Goal: Task Accomplishment & Management: Use online tool/utility

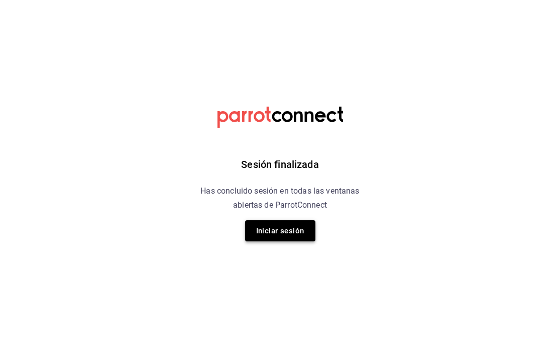
click at [263, 227] on button "Iniciar sesión" at bounding box center [280, 230] width 70 height 21
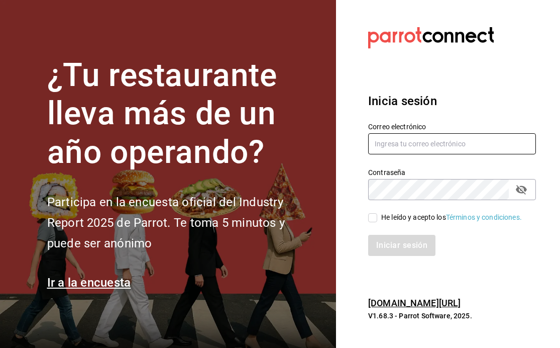
type input "[PERSON_NAME][EMAIL_ADDRESS][DOMAIN_NAME]"
click at [392, 144] on input "[PERSON_NAME][EMAIL_ADDRESS][DOMAIN_NAME]" at bounding box center [452, 143] width 168 height 21
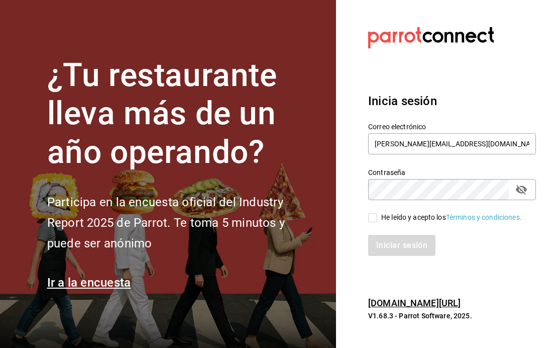
click at [351, 273] on section "Datos incorrectos. Verifica que tu Correo o Contraseña estén bien escritos. Ini…" at bounding box center [448, 174] width 224 height 348
click at [375, 217] on input "He leído y acepto los Términos y condiciones." at bounding box center [372, 217] width 9 height 9
checkbox input "true"
click at [386, 243] on button "Iniciar sesión" at bounding box center [402, 245] width 68 height 21
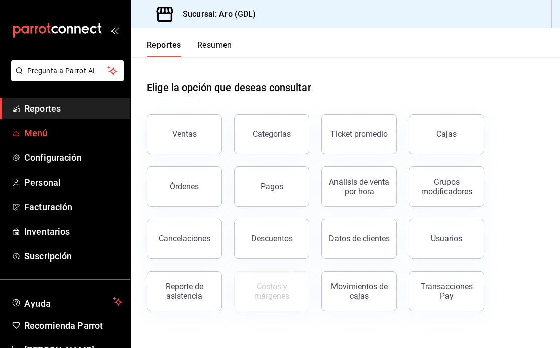
click at [66, 138] on span "Menú" at bounding box center [73, 133] width 98 height 14
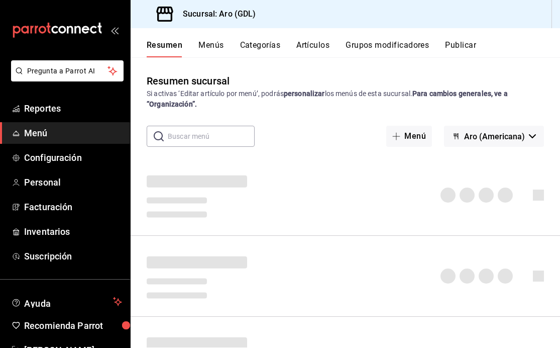
click at [312, 48] on button "Artículos" at bounding box center [312, 48] width 33 height 17
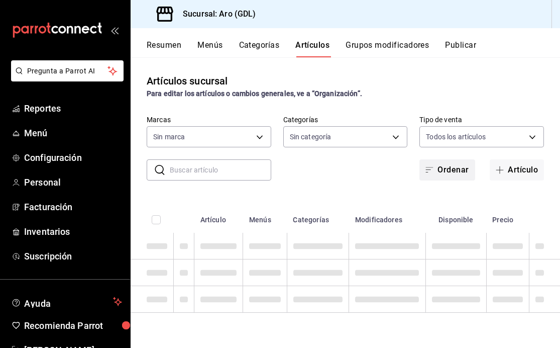
type input "927957ce-8b06-47eb-93d9-eae500ad48b7"
type input "e87260f5-8302-4fcb-bc41-4500dca201a2,1c73e7cf-023d-4fb4-a289-547e5943f4d6,d2c73…"
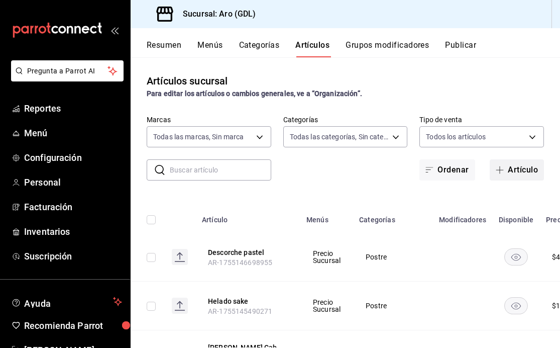
click at [501, 170] on icon "button" at bounding box center [500, 170] width 8 height 1
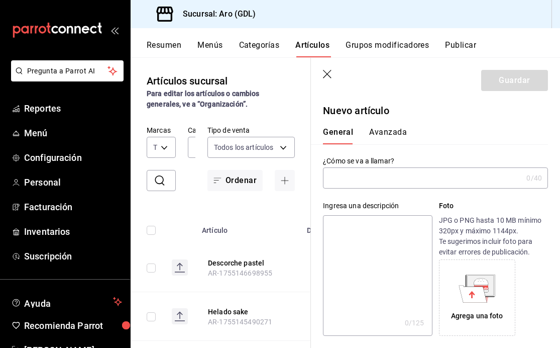
click at [362, 181] on input "text" at bounding box center [422, 178] width 199 height 20
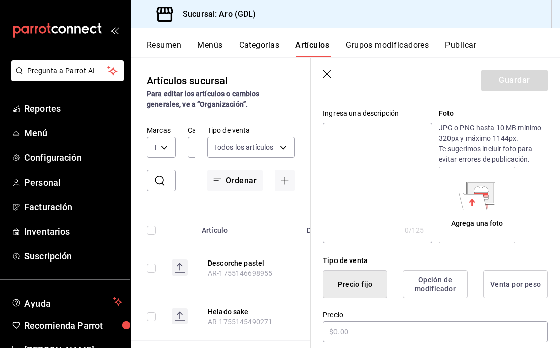
scroll to position [147, 0]
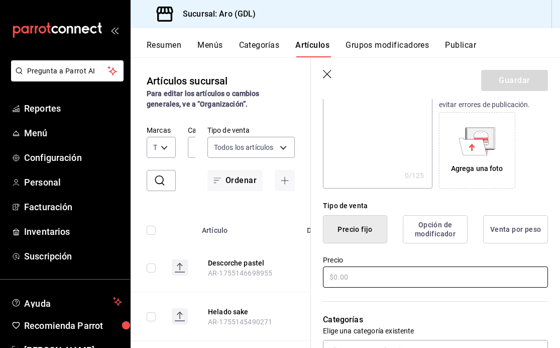
type input "Miss frambuesa"
click at [351, 277] on input "text" at bounding box center [435, 276] width 225 height 21
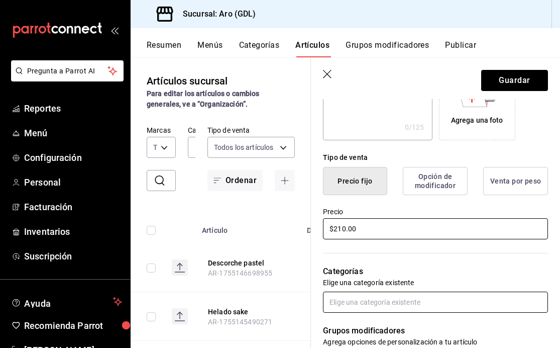
scroll to position [206, 0]
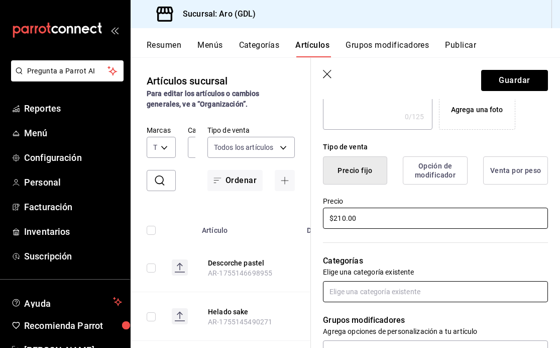
type input "$210.00"
click at [364, 296] on input "text" at bounding box center [435, 291] width 225 height 21
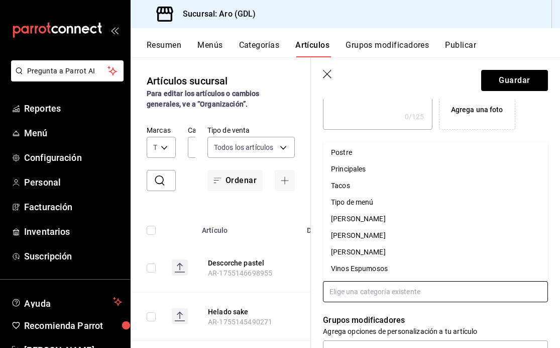
scroll to position [0, 0]
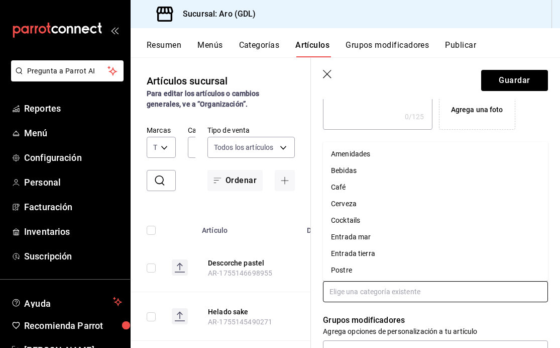
click at [367, 219] on li "Cocktails" at bounding box center [435, 220] width 225 height 17
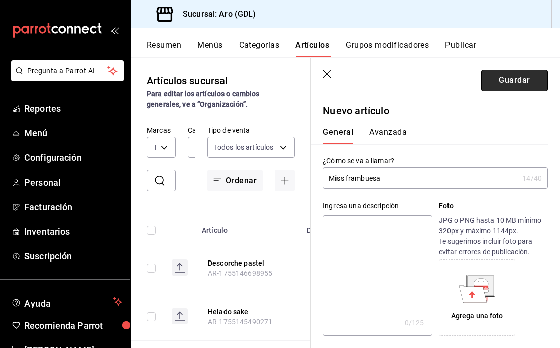
click at [530, 77] on button "Guardar" at bounding box center [514, 80] width 67 height 21
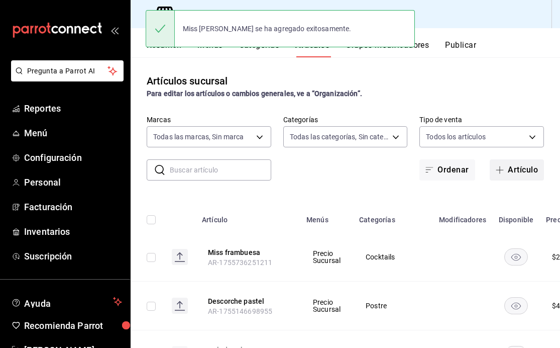
click at [507, 166] on button "Artículo" at bounding box center [517, 169] width 54 height 21
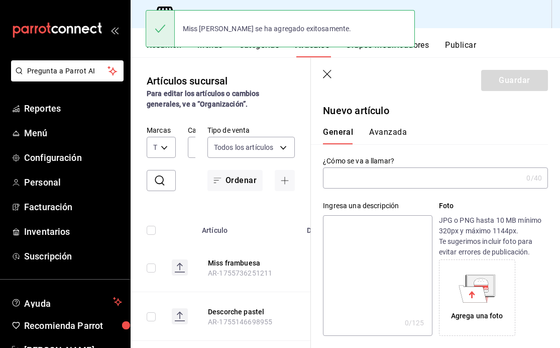
click at [399, 179] on input "text" at bounding box center [422, 178] width 199 height 20
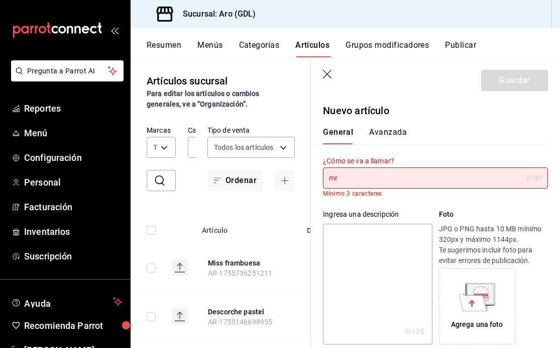
type input "m"
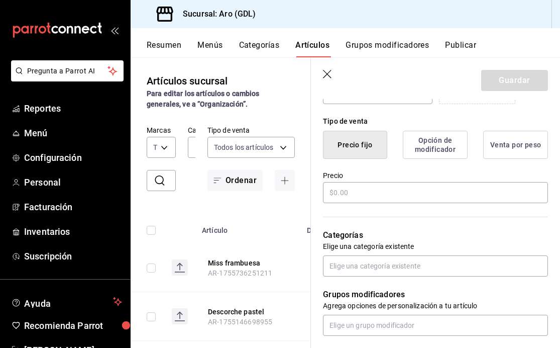
scroll to position [319, 0]
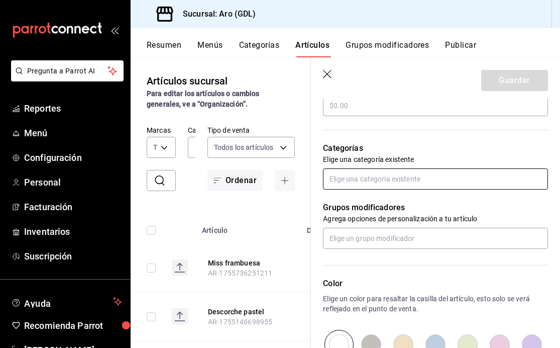
type input "Mr.Sauco"
click at [377, 176] on input "text" at bounding box center [435, 178] width 225 height 21
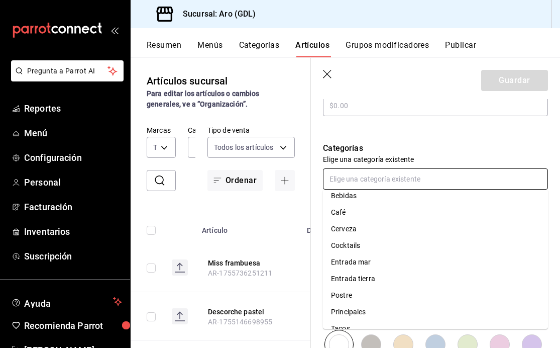
scroll to position [0, 0]
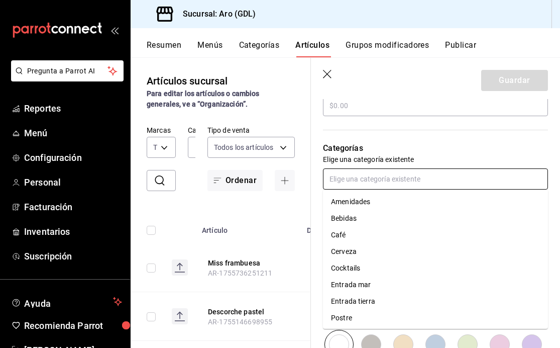
click at [350, 265] on li "Cocktails" at bounding box center [435, 268] width 225 height 17
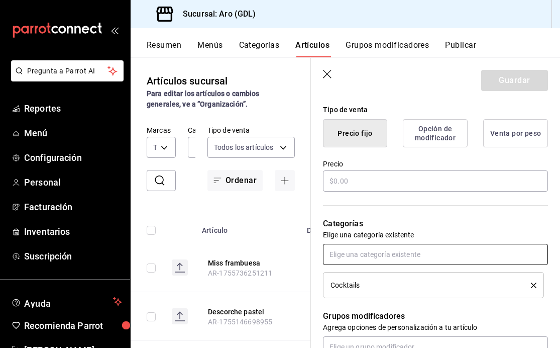
scroll to position [220, 0]
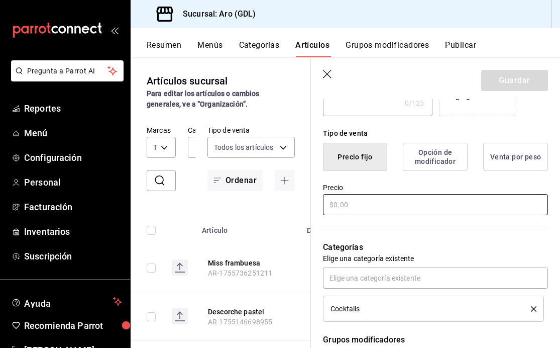
click at [351, 203] on input "text" at bounding box center [435, 204] width 225 height 21
type input "$195.00"
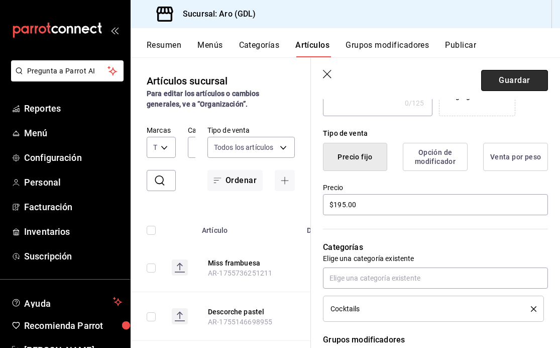
click at [529, 76] on button "Guardar" at bounding box center [514, 80] width 67 height 21
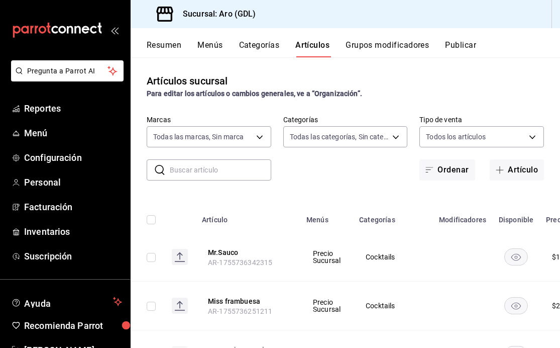
click at [241, 169] on input "text" at bounding box center [220, 170] width 101 height 20
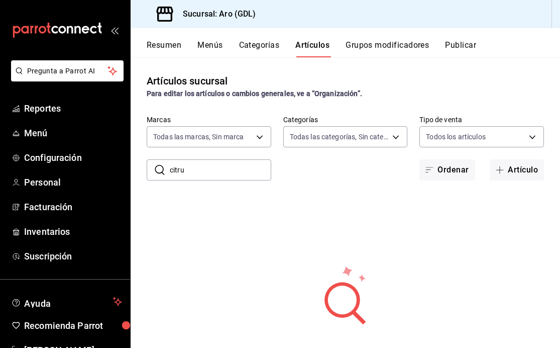
type input "citrus"
click at [199, 170] on input "citrus" at bounding box center [220, 170] width 101 height 20
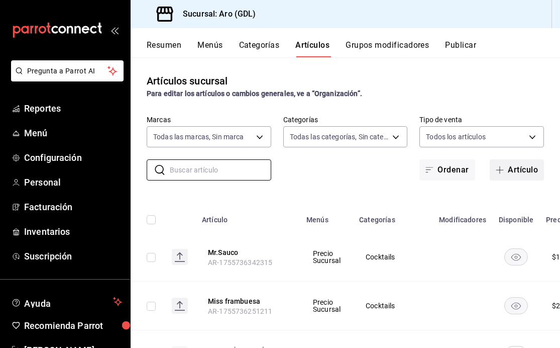
click at [509, 169] on button "Artículo" at bounding box center [517, 169] width 54 height 21
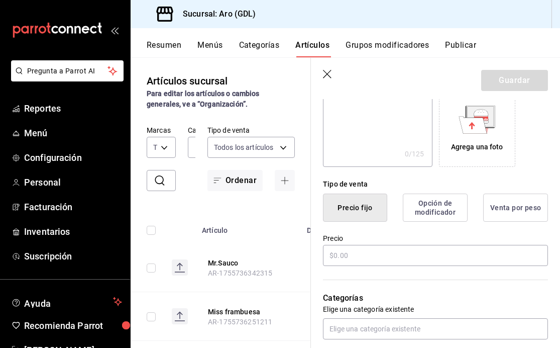
scroll to position [184, 0]
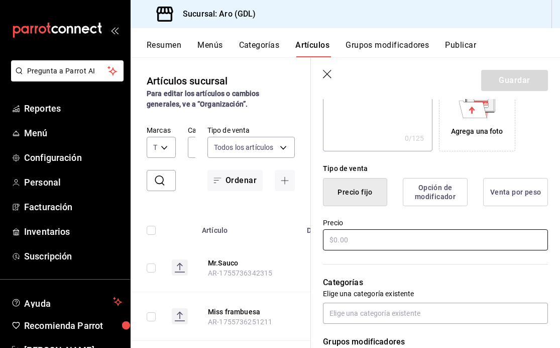
type input "Citrus Dream"
click at [429, 237] on input "text" at bounding box center [435, 239] width 225 height 21
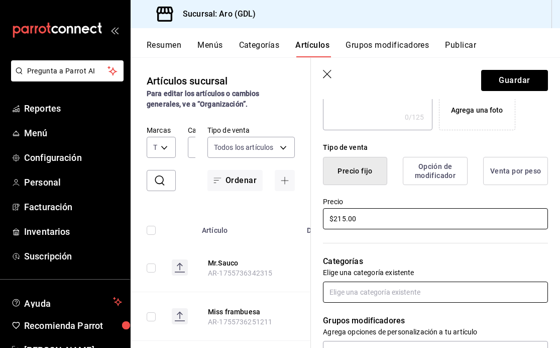
type input "$215.00"
click at [411, 285] on input "text" at bounding box center [435, 291] width 225 height 21
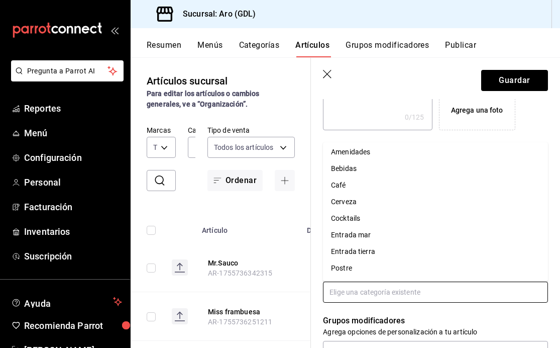
scroll to position [0, 0]
click at [367, 219] on li "Cocktails" at bounding box center [435, 221] width 225 height 17
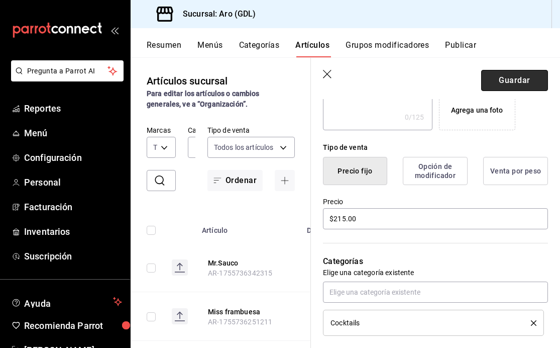
click at [517, 82] on button "Guardar" at bounding box center [514, 80] width 67 height 21
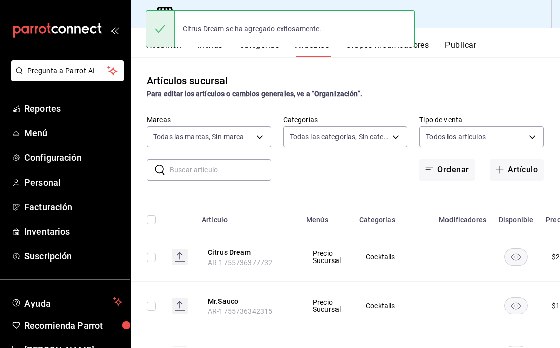
scroll to position [20, 0]
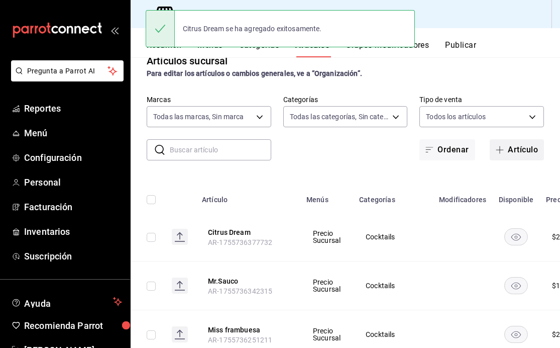
click at [500, 150] on icon "button" at bounding box center [500, 150] width 8 height 8
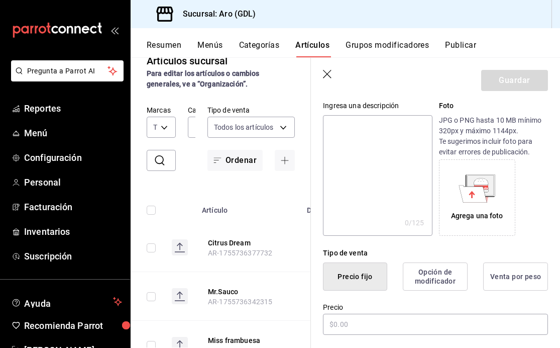
scroll to position [152, 0]
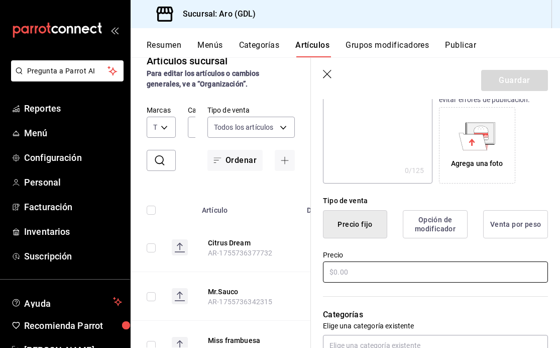
type input "Oliva Sucia"
click at [351, 271] on input "text" at bounding box center [435, 271] width 225 height 21
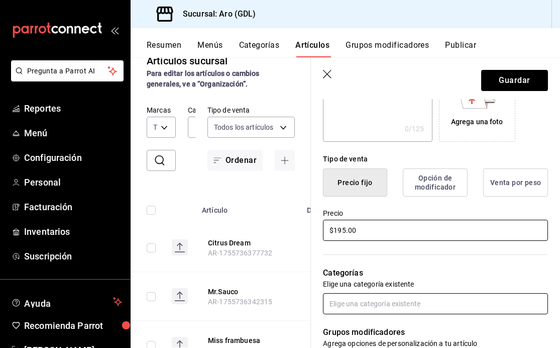
type input "$195.00"
click at [359, 302] on input "text" at bounding box center [435, 303] width 225 height 21
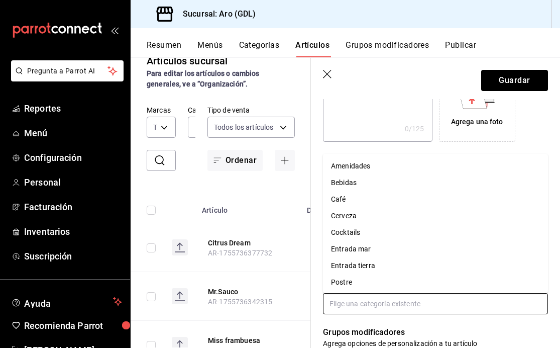
click at [374, 231] on li "Cocktails" at bounding box center [435, 232] width 225 height 17
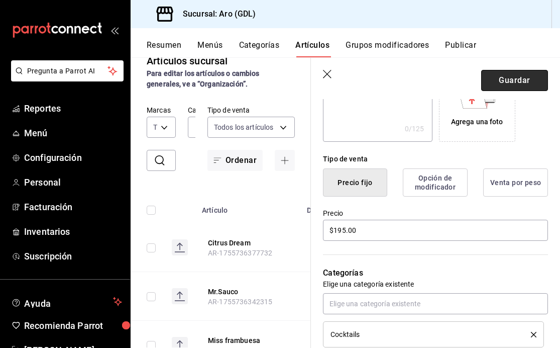
click at [520, 74] on button "Guardar" at bounding box center [514, 80] width 67 height 21
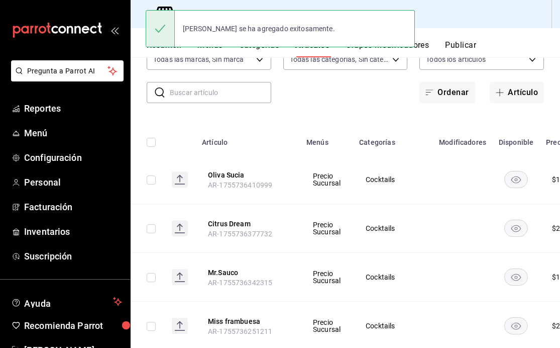
scroll to position [79, 0]
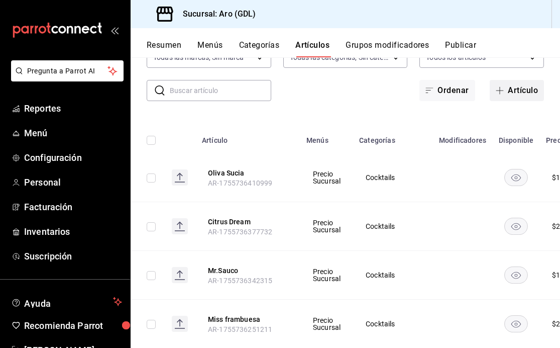
click at [498, 88] on icon "button" at bounding box center [500, 90] width 8 height 8
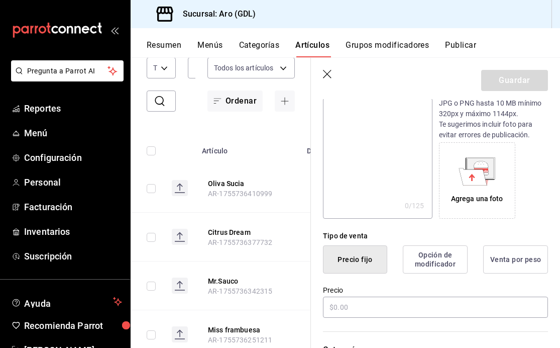
scroll to position [187, 0]
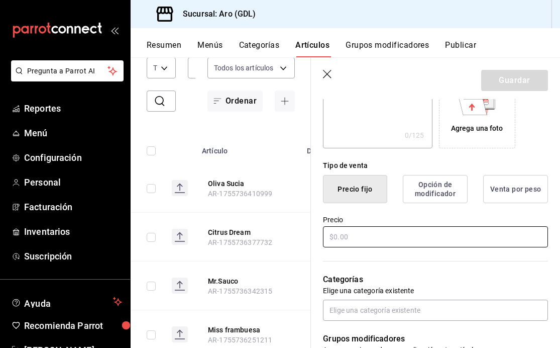
type input "Negroni"
click at [366, 242] on input "text" at bounding box center [435, 236] width 225 height 21
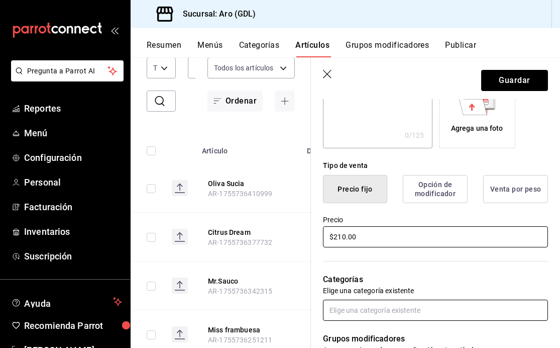
type input "$210.00"
click at [391, 308] on input "text" at bounding box center [435, 309] width 225 height 21
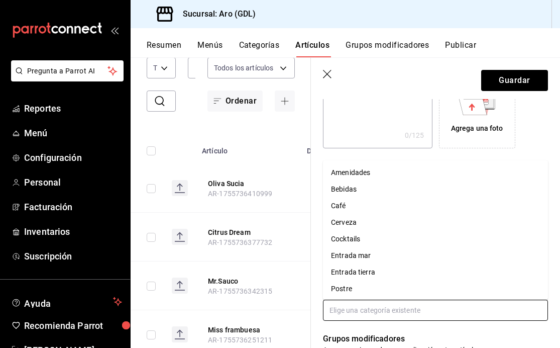
click at [375, 242] on li "Cocktails" at bounding box center [435, 239] width 225 height 17
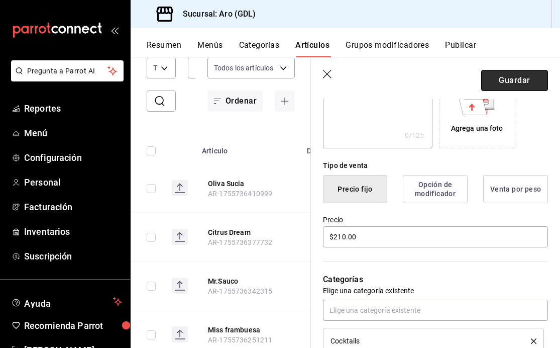
click at [531, 75] on button "Guardar" at bounding box center [514, 80] width 67 height 21
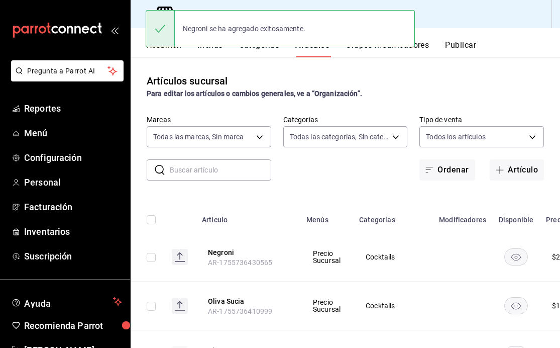
click at [200, 173] on input "text" at bounding box center [220, 170] width 101 height 20
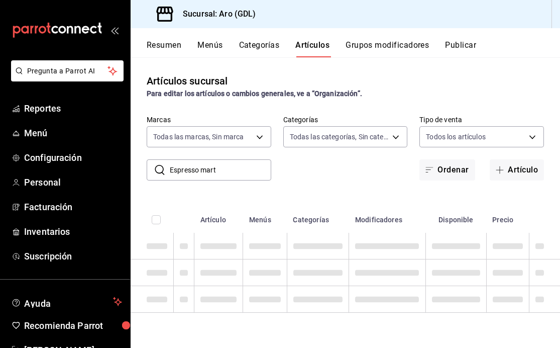
type input "Espresso marti"
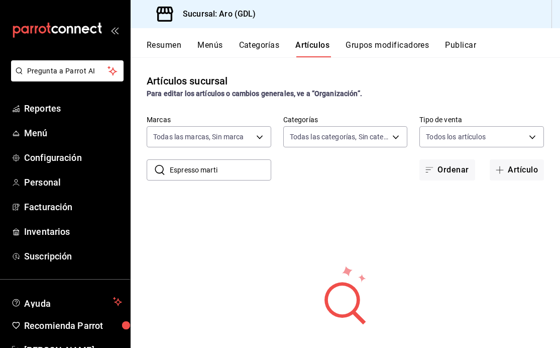
click at [217, 175] on input "Espresso marti" at bounding box center [220, 170] width 101 height 20
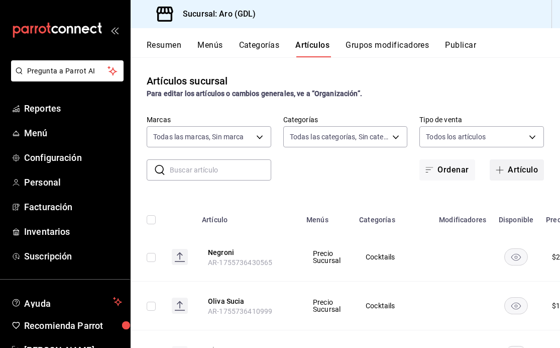
click at [499, 167] on icon "button" at bounding box center [500, 170] width 8 height 8
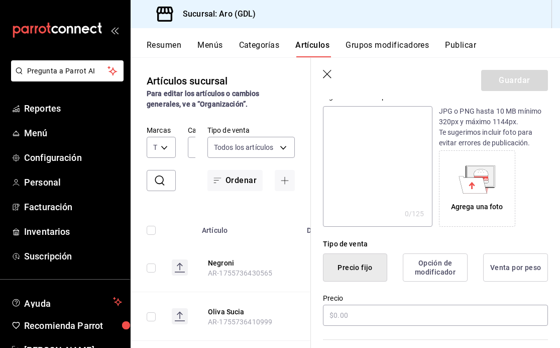
scroll to position [189, 0]
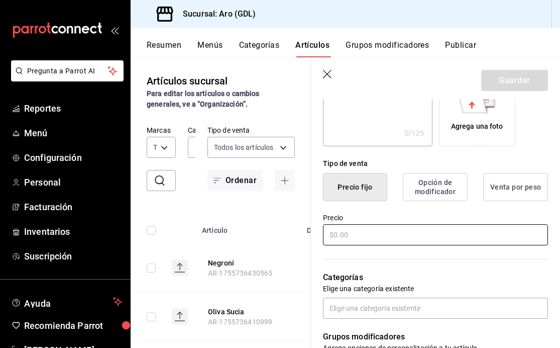
type input "Espresso Martini"
click at [360, 233] on input "text" at bounding box center [435, 234] width 225 height 21
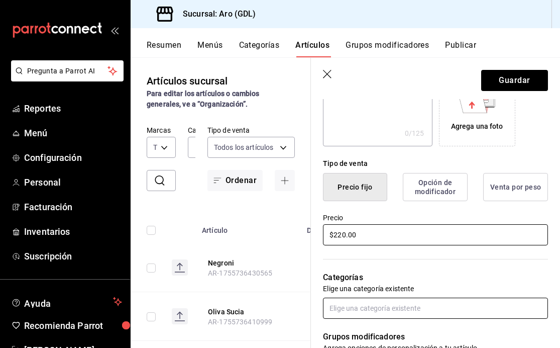
type input "$220.00"
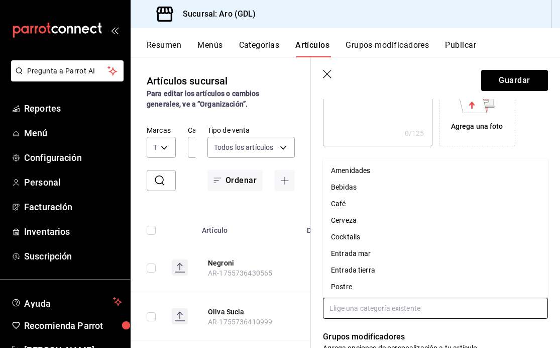
click at [349, 304] on input "text" at bounding box center [435, 307] width 225 height 21
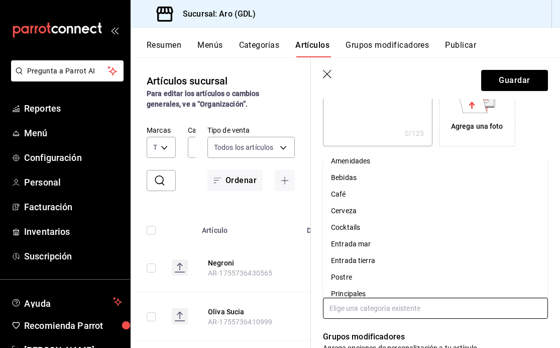
scroll to position [1, 0]
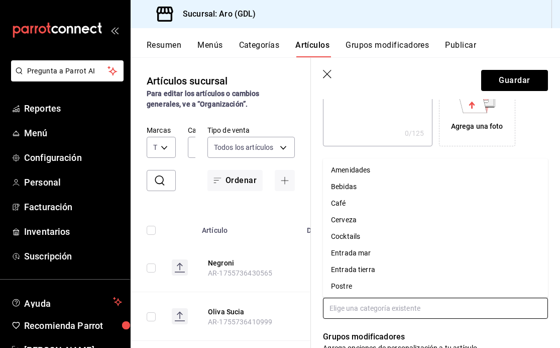
click at [347, 235] on li "Cocktails" at bounding box center [435, 236] width 225 height 17
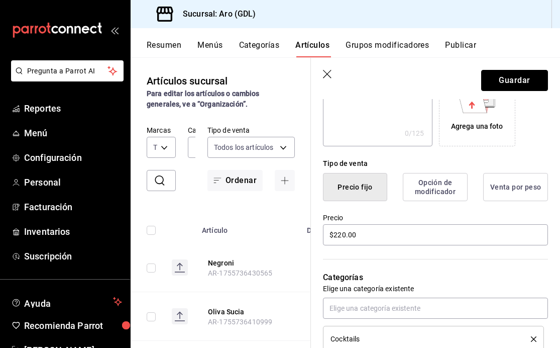
click at [519, 81] on button "Guardar" at bounding box center [514, 80] width 67 height 21
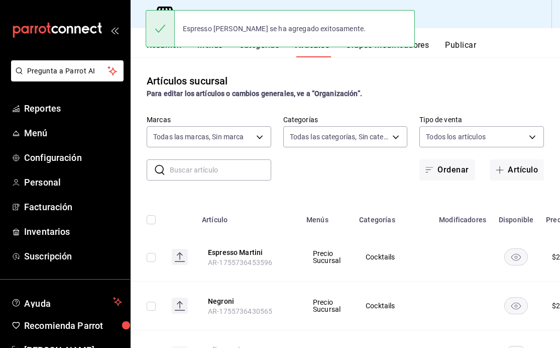
click at [459, 97] on div "Para editar los artículos o cambios generales, ve a “Organización”." at bounding box center [345, 93] width 397 height 11
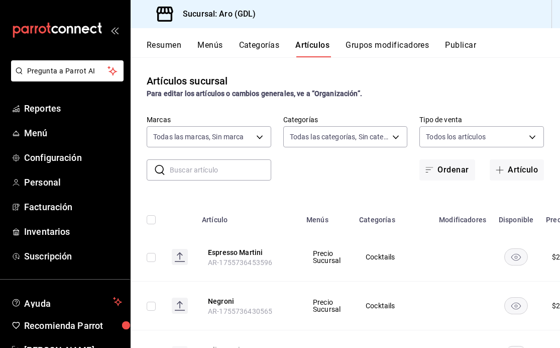
click at [259, 42] on button "Categorías" at bounding box center [259, 48] width 41 height 17
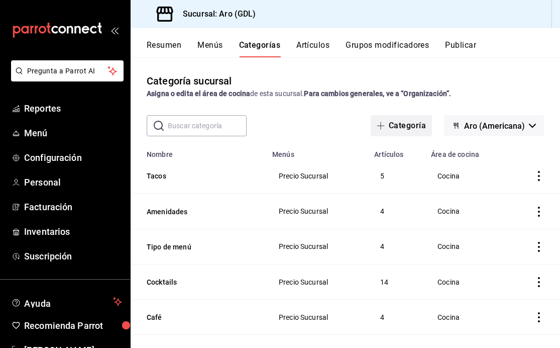
click at [380, 123] on icon "button" at bounding box center [381, 126] width 8 height 8
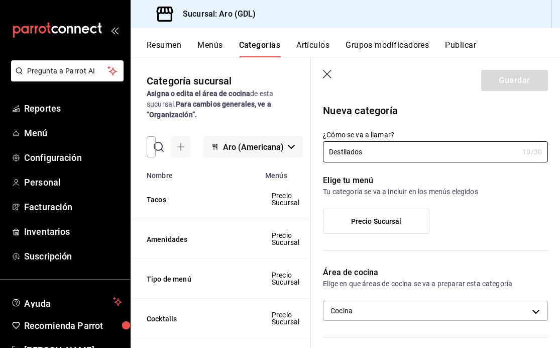
type input "Destilados"
click at [383, 224] on span "Precio Sucursal" at bounding box center [376, 221] width 51 height 9
click at [0, 0] on input "Precio Sucursal" at bounding box center [0, 0] width 0 height 0
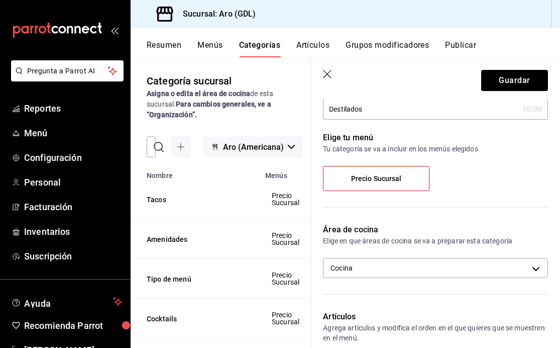
scroll to position [57, 0]
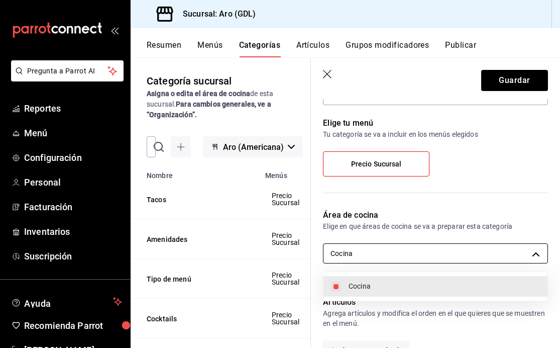
click at [379, 256] on body "Pregunta a Parrot AI Reportes Menú Configuración Personal Facturación Inventari…" at bounding box center [280, 174] width 560 height 348
click at [377, 289] on span "Cocina" at bounding box center [444, 286] width 191 height 11
checkbox input "false"
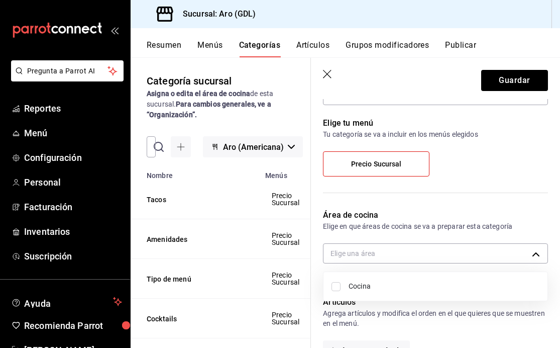
click at [377, 289] on span "Cocina" at bounding box center [444, 286] width 191 height 11
type input "0e1456c2-1a21-4649-8bf4-0187020753ca"
checkbox input "true"
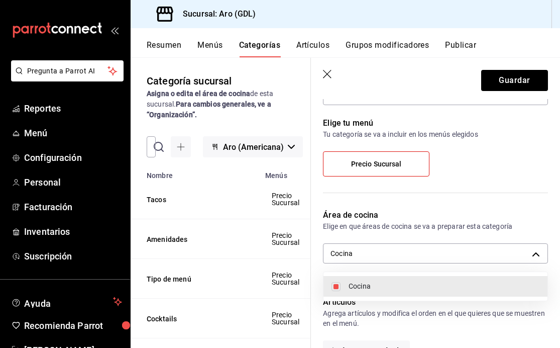
click at [433, 203] on div at bounding box center [280, 174] width 560 height 348
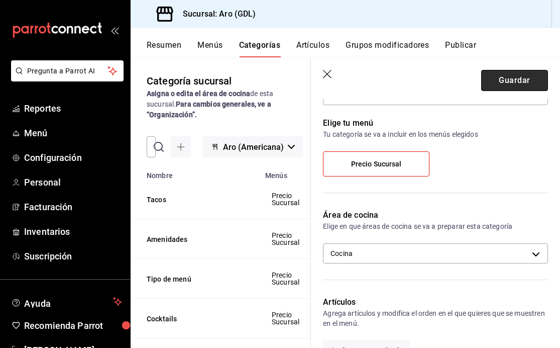
click at [526, 87] on button "Guardar" at bounding box center [514, 80] width 67 height 21
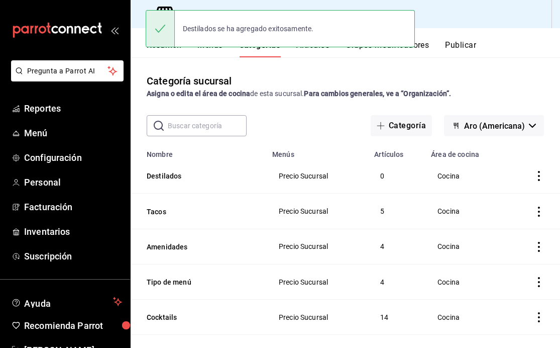
click at [312, 69] on div "Categoría sucursal Asigna o edita el área de cocina de esta sucursal. Para camb…" at bounding box center [346, 202] width 430 height 290
click at [309, 48] on div "Destilados se ha agregado exitosamente." at bounding box center [280, 28] width 269 height 43
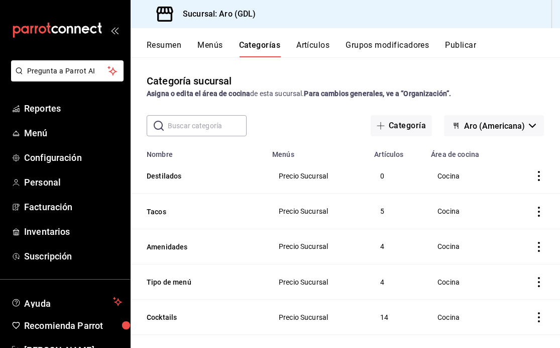
click at [304, 46] on div "Pregunta a Parrot AI Reportes Menú Configuración Personal Facturación Inventari…" at bounding box center [280, 174] width 560 height 348
click at [311, 45] on button "Artículos" at bounding box center [312, 48] width 33 height 17
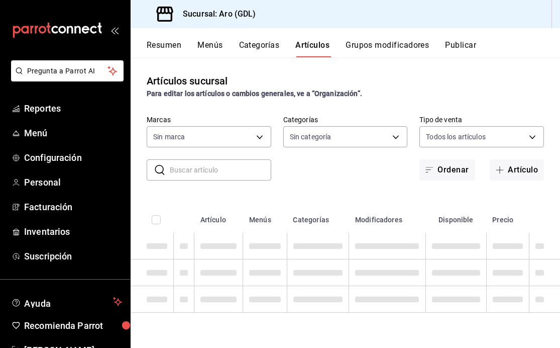
type input "33c182d8-6a94-45ac-875a-30fc62f6e9c6,e87260f5-8302-4fcb-bc41-4500dca201a2,1c73e…"
type input "927957ce-8b06-47eb-93d9-eae500ad48b7"
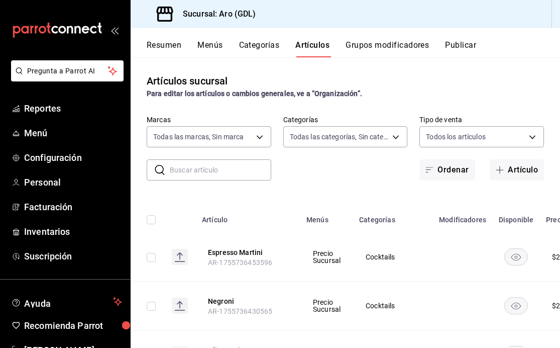
click at [215, 167] on input "text" at bounding box center [220, 170] width 101 height 20
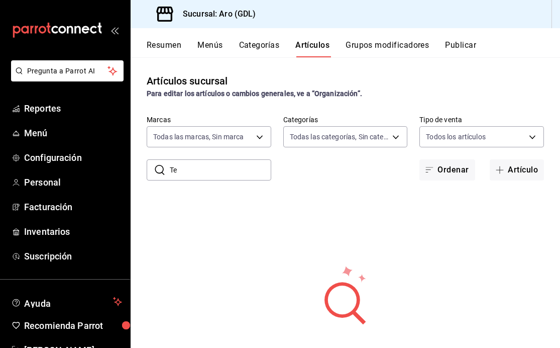
type input "T"
type input "C"
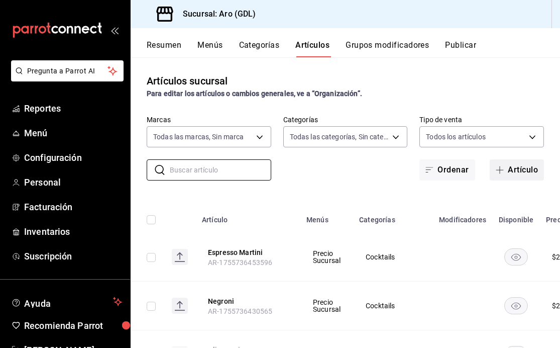
click at [498, 169] on icon "button" at bounding box center [500, 170] width 8 height 8
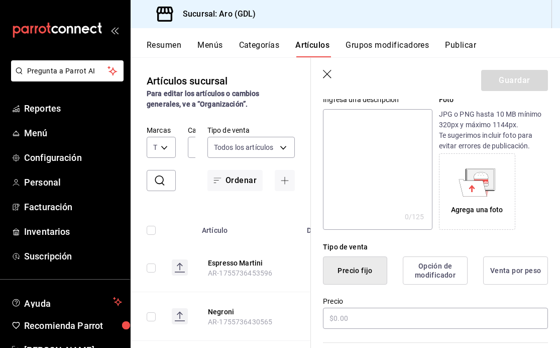
scroll to position [148, 0]
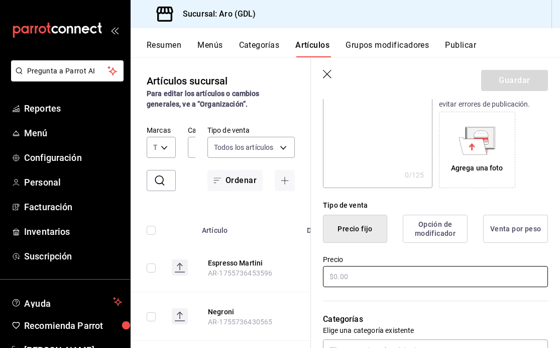
type input "Cascahuin"
click at [363, 280] on input "text" at bounding box center [435, 276] width 225 height 21
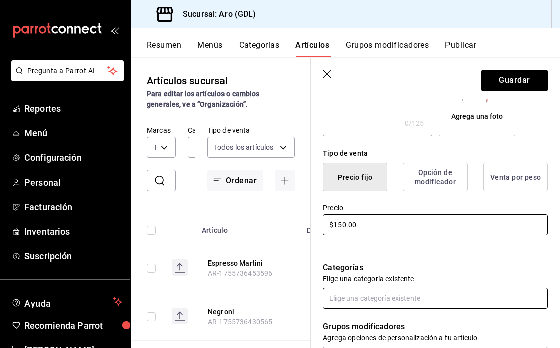
type input "$150.00"
click at [377, 302] on input "text" at bounding box center [435, 297] width 225 height 21
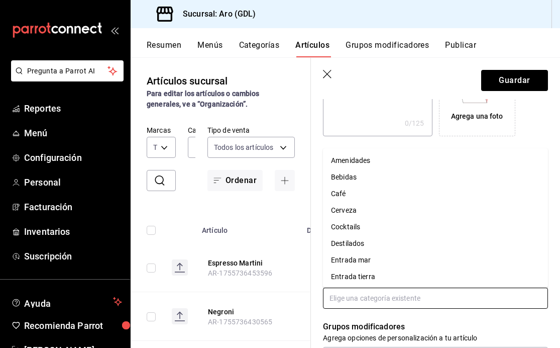
click at [373, 248] on li "Destilados" at bounding box center [435, 243] width 225 height 17
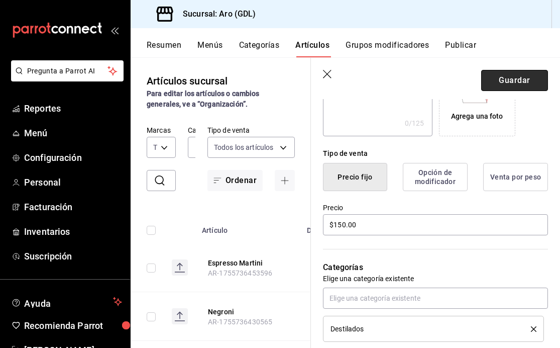
click at [518, 75] on button "Guardar" at bounding box center [514, 80] width 67 height 21
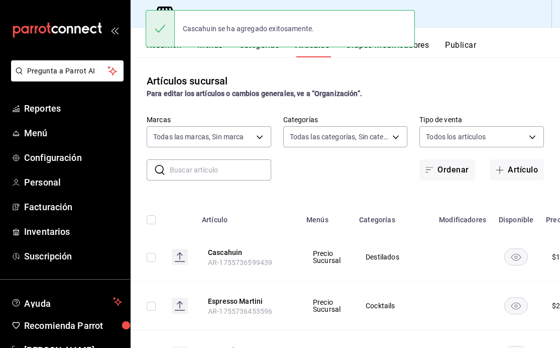
click at [223, 171] on input "text" at bounding box center [220, 170] width 101 height 20
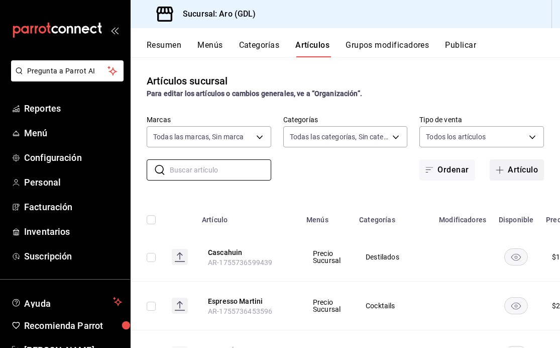
click at [497, 170] on icon "button" at bounding box center [500, 170] width 8 height 8
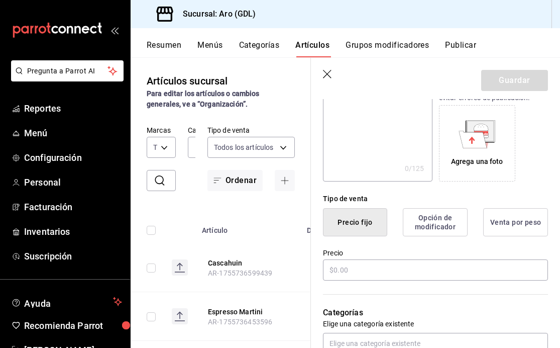
scroll to position [191, 0]
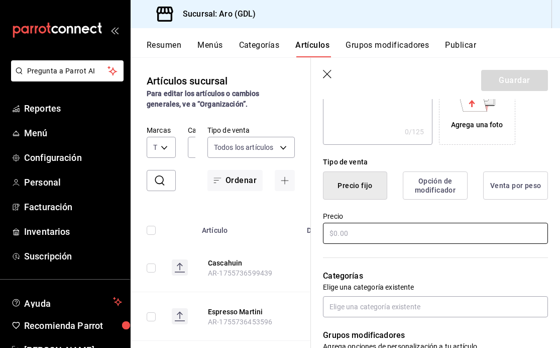
type input "Entremanos"
click at [362, 229] on input "text" at bounding box center [435, 233] width 225 height 21
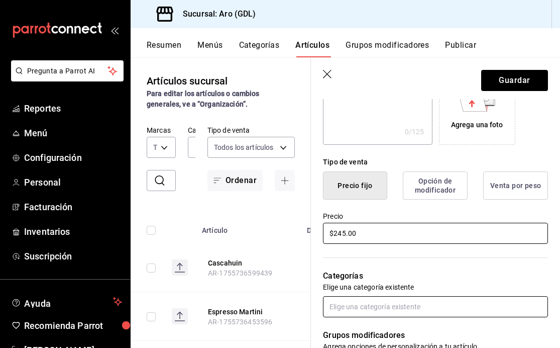
type input "$245.00"
click at [357, 308] on input "text" at bounding box center [435, 306] width 225 height 21
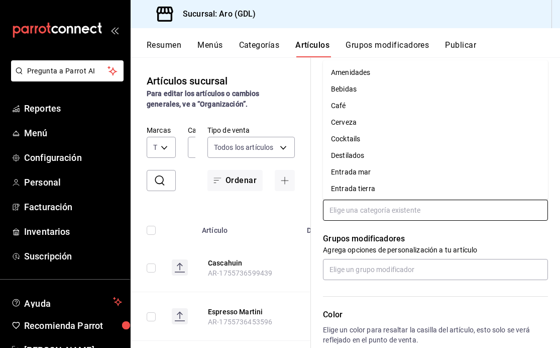
scroll to position [7, 0]
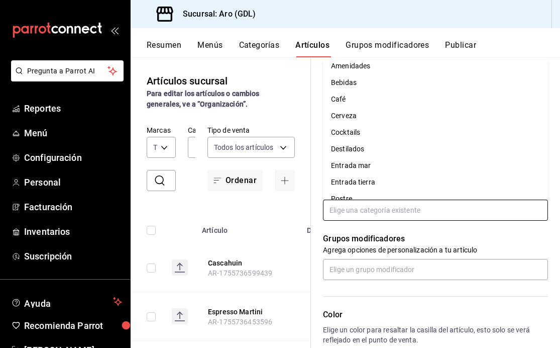
click at [385, 150] on li "Destilados" at bounding box center [435, 149] width 225 height 17
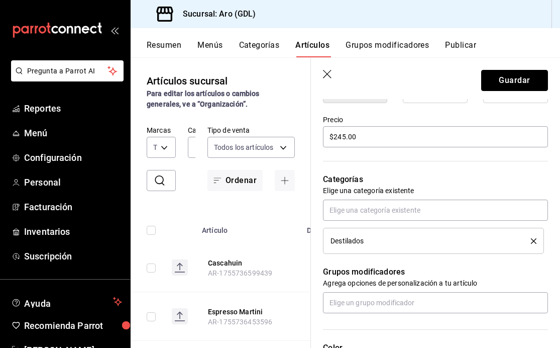
click at [515, 84] on button "Guardar" at bounding box center [514, 80] width 67 height 21
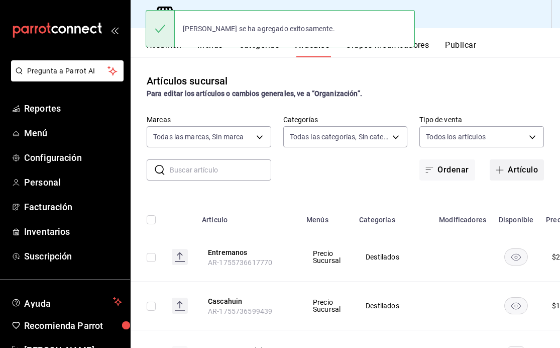
click at [504, 169] on span "button" at bounding box center [502, 170] width 12 height 8
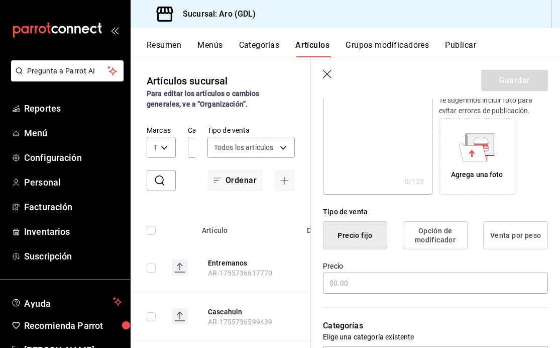
scroll to position [145, 0]
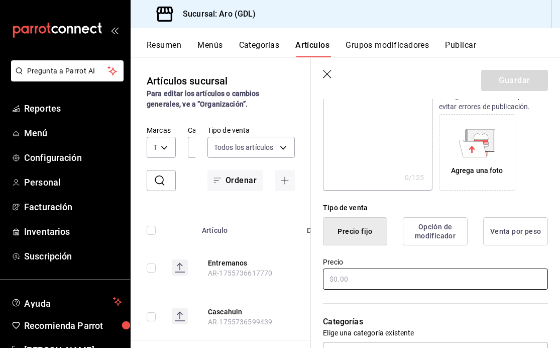
type input "Caballito Cerrero"
click at [352, 278] on input "text" at bounding box center [435, 278] width 225 height 21
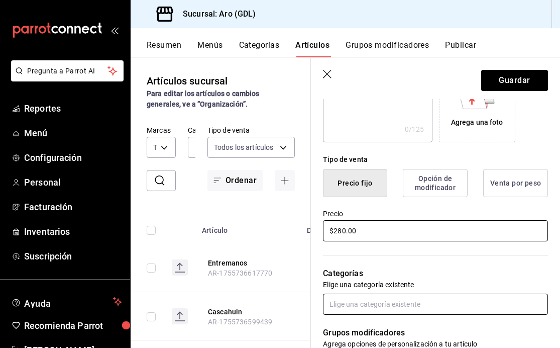
scroll to position [208, 0]
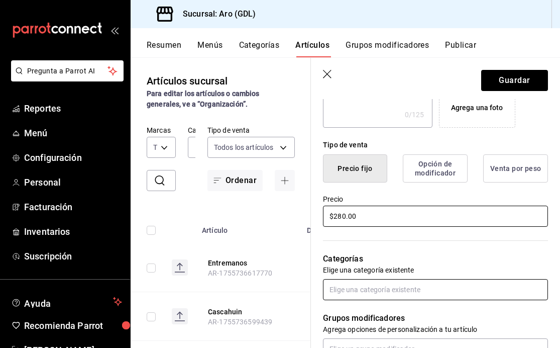
type input "$280.00"
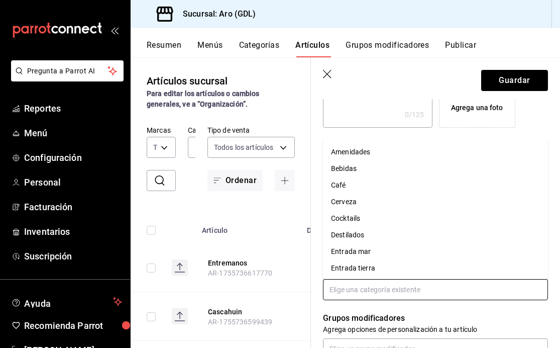
click at [349, 293] on input "text" at bounding box center [435, 289] width 225 height 21
click at [371, 230] on li "Destilados" at bounding box center [435, 235] width 225 height 17
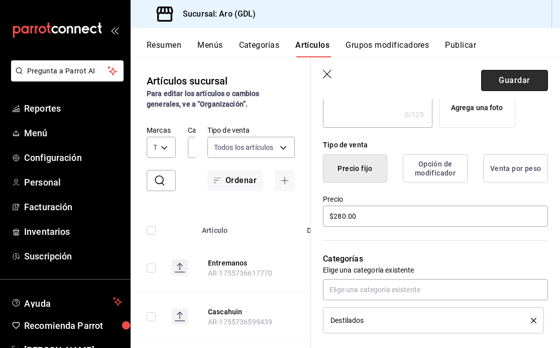
click at [518, 79] on button "Guardar" at bounding box center [514, 80] width 67 height 21
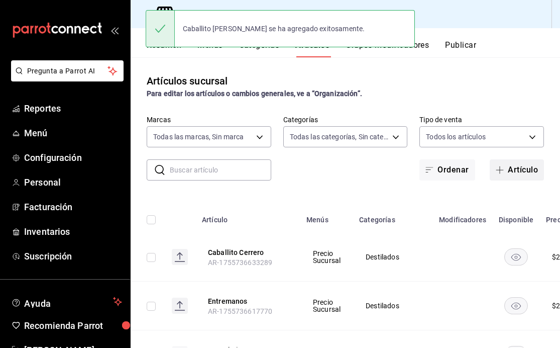
click at [500, 173] on icon "button" at bounding box center [500, 170] width 8 height 8
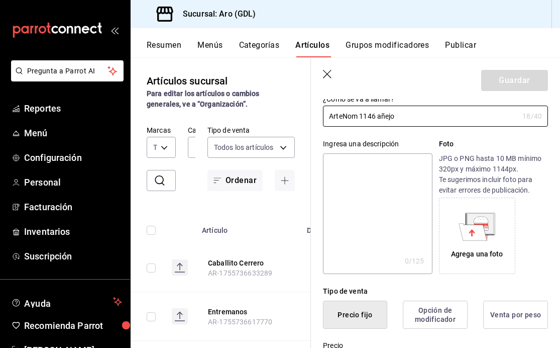
scroll to position [96, 0]
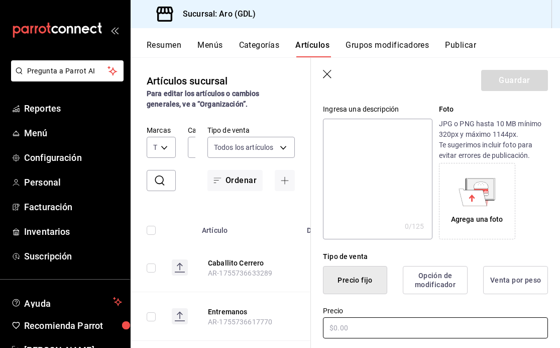
type input "ArteNom 1146 añejo"
click at [382, 327] on input "text" at bounding box center [435, 327] width 225 height 21
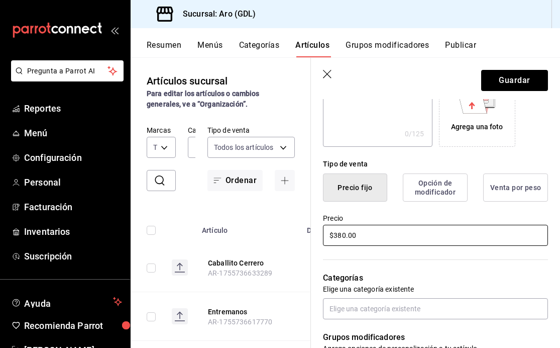
scroll to position [231, 0]
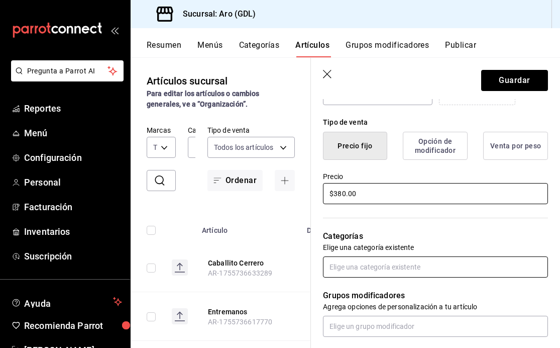
type input "$380.00"
click at [394, 270] on input "text" at bounding box center [435, 266] width 225 height 21
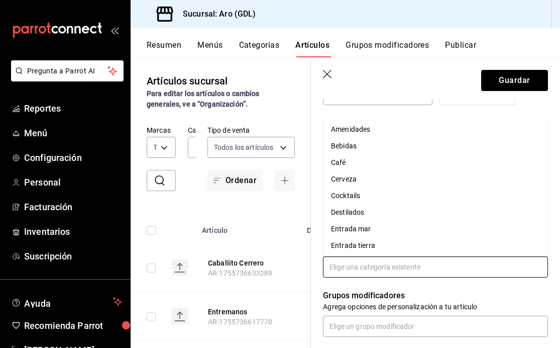
click at [395, 215] on li "Destilados" at bounding box center [435, 212] width 225 height 17
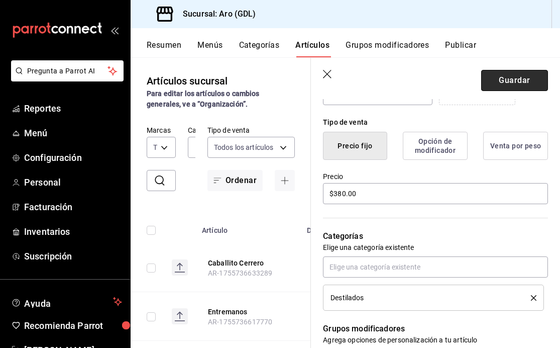
click at [513, 82] on button "Guardar" at bounding box center [514, 80] width 67 height 21
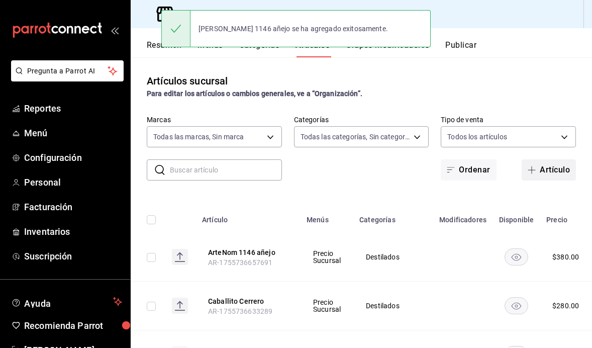
click at [536, 171] on span "button" at bounding box center [534, 170] width 12 height 8
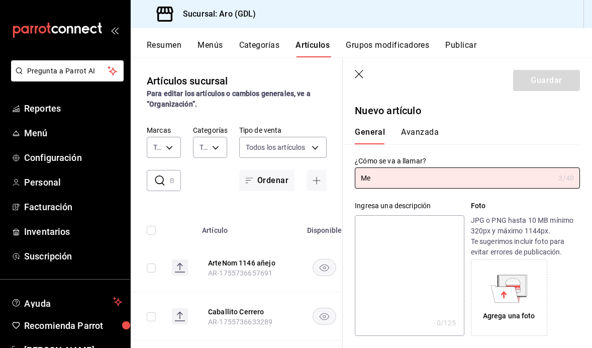
type input "M"
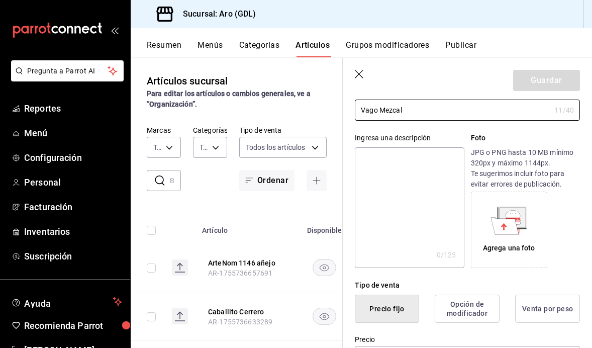
scroll to position [85, 0]
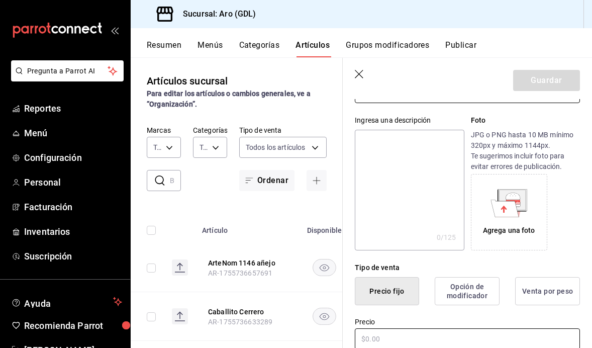
type input "Vago Mezcal"
click at [397, 329] on input "text" at bounding box center [467, 338] width 225 height 21
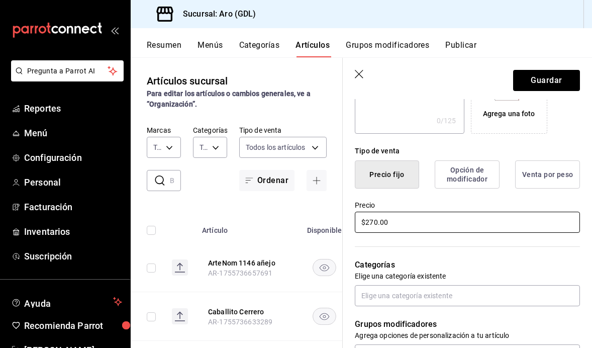
scroll to position [212, 0]
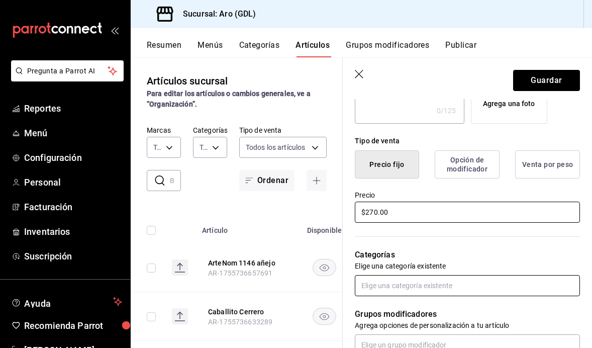
type input "$270.00"
click at [441, 289] on input "text" at bounding box center [467, 285] width 225 height 21
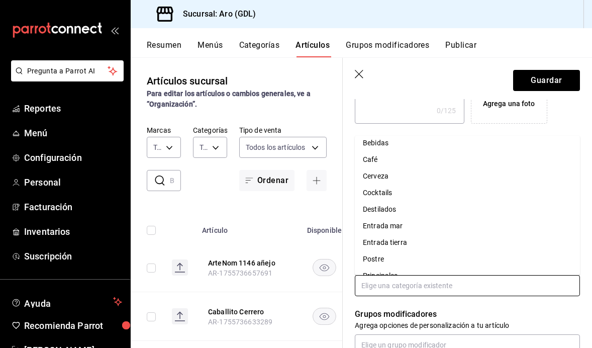
scroll to position [24, 0]
click at [420, 206] on li "Destilados" at bounding box center [467, 206] width 225 height 17
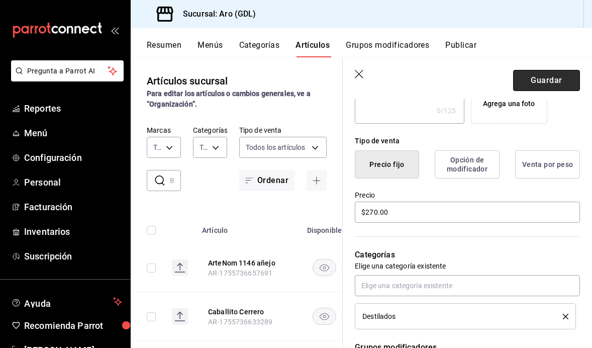
click at [551, 85] on button "Guardar" at bounding box center [546, 80] width 67 height 21
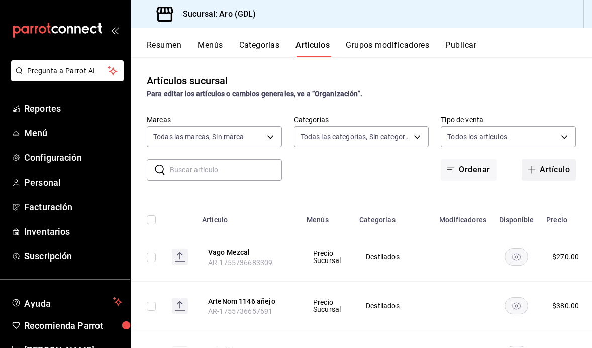
click at [532, 167] on icon "button" at bounding box center [532, 170] width 1 height 8
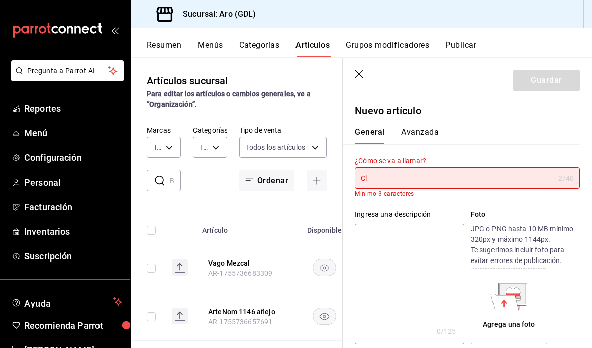
type input "C"
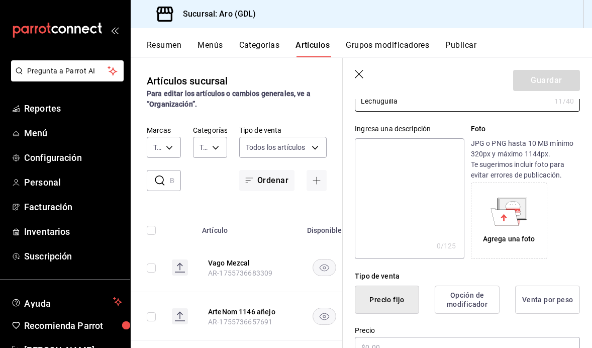
scroll to position [96, 0]
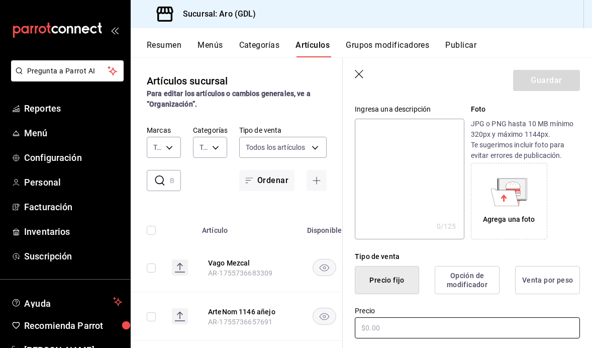
type input "Lechuguilla"
click at [394, 329] on input "text" at bounding box center [467, 327] width 225 height 21
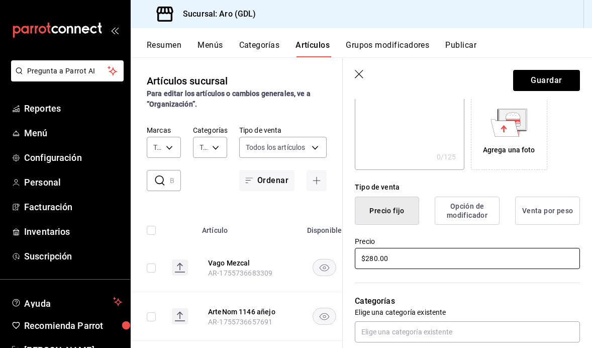
scroll to position [210, 0]
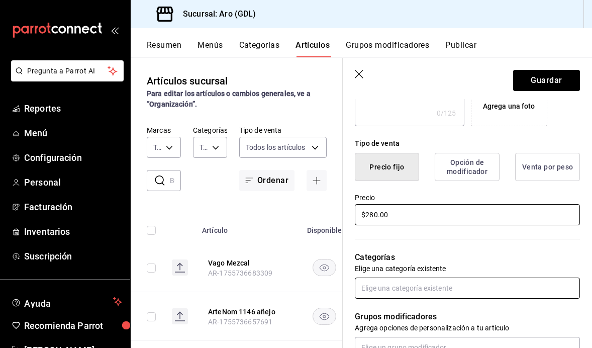
type input "$280.00"
click at [412, 285] on input "text" at bounding box center [467, 287] width 225 height 21
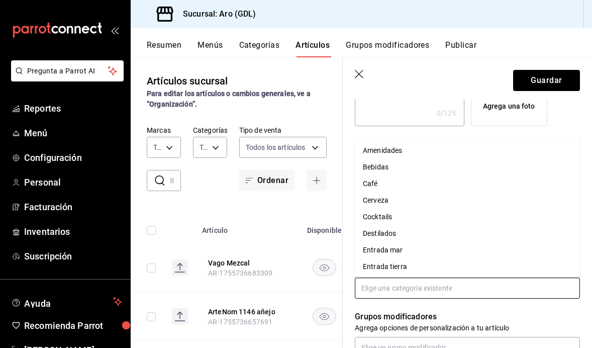
click at [410, 237] on li "Destilados" at bounding box center [467, 233] width 225 height 17
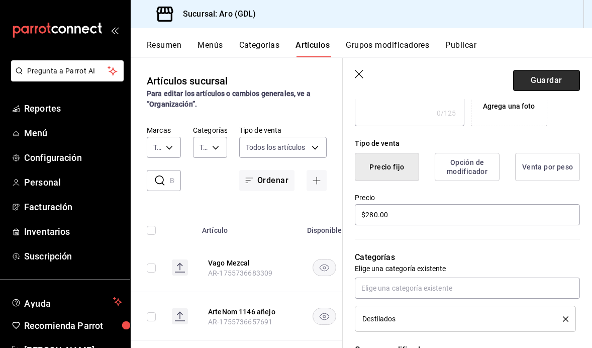
click at [543, 75] on button "Guardar" at bounding box center [546, 80] width 67 height 21
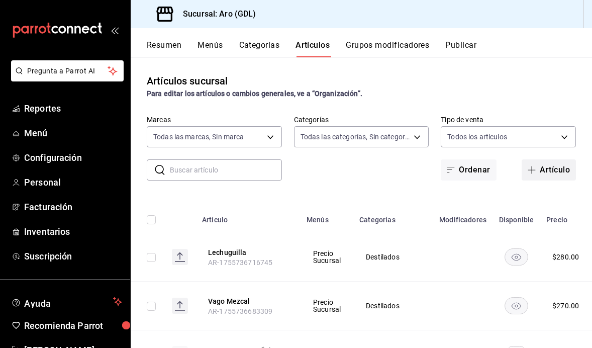
click at [533, 169] on icon "button" at bounding box center [532, 170] width 8 height 8
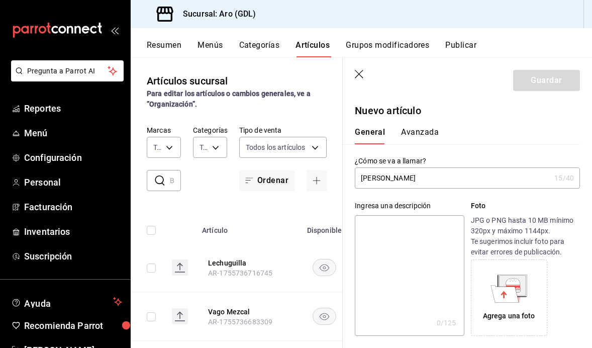
click at [399, 179] on input "[PERSON_NAME]" at bounding box center [452, 178] width 195 height 20
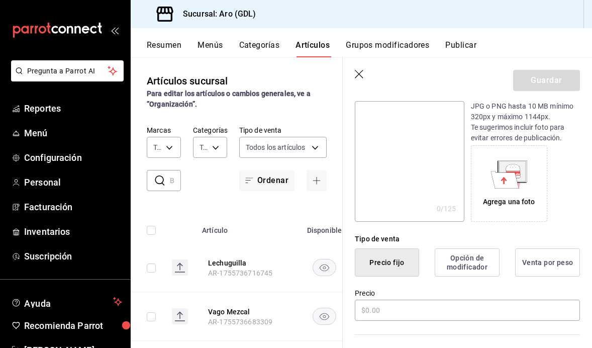
scroll to position [196, 0]
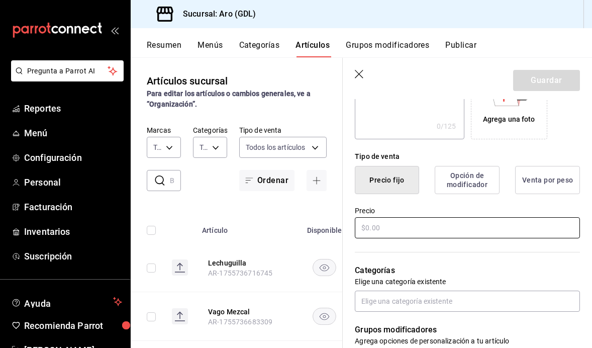
type input "[PERSON_NAME] Añejo"
click at [396, 231] on input "text" at bounding box center [467, 227] width 225 height 21
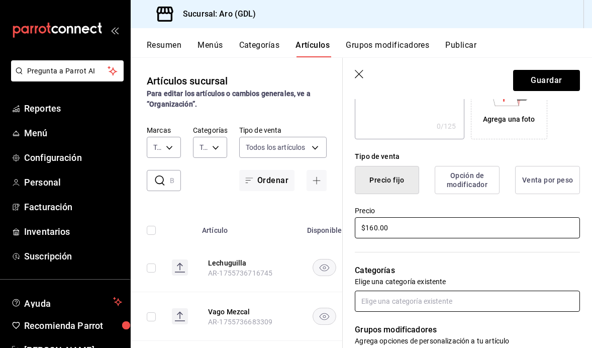
type input "$160.00"
click at [440, 303] on input "text" at bounding box center [467, 300] width 225 height 21
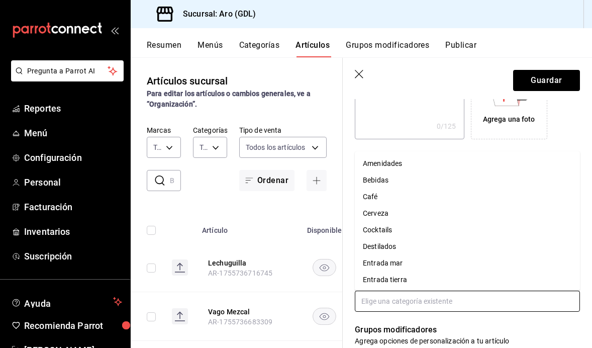
click at [420, 241] on li "Destilados" at bounding box center [467, 246] width 225 height 17
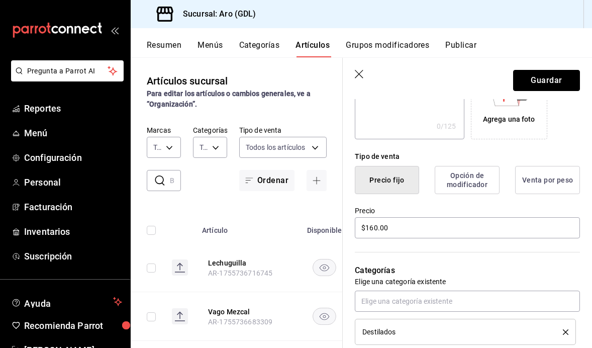
click at [545, 81] on button "Guardar" at bounding box center [546, 80] width 67 height 21
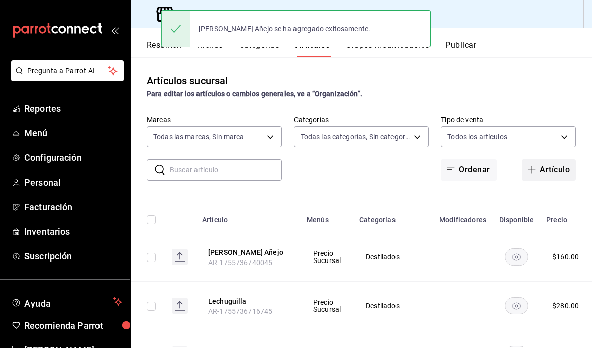
click at [535, 171] on icon "button" at bounding box center [532, 170] width 8 height 8
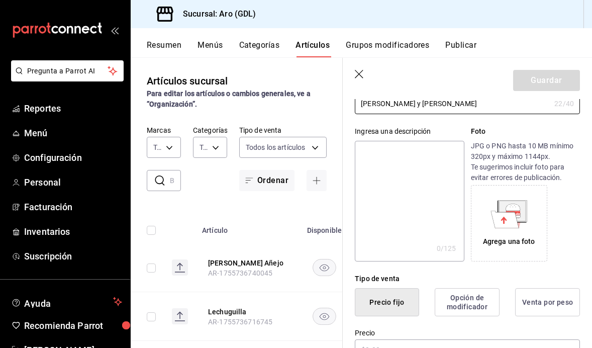
scroll to position [100, 0]
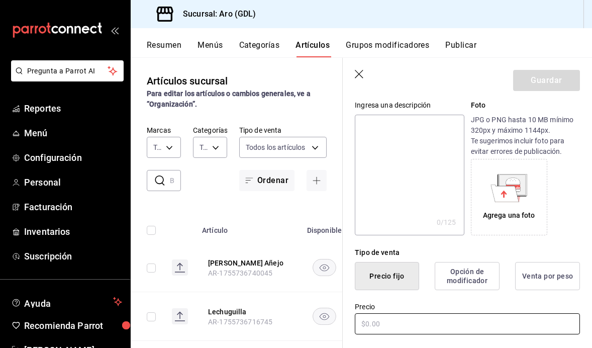
type input "[PERSON_NAME] y [PERSON_NAME]"
click at [396, 320] on input "text" at bounding box center [467, 323] width 225 height 21
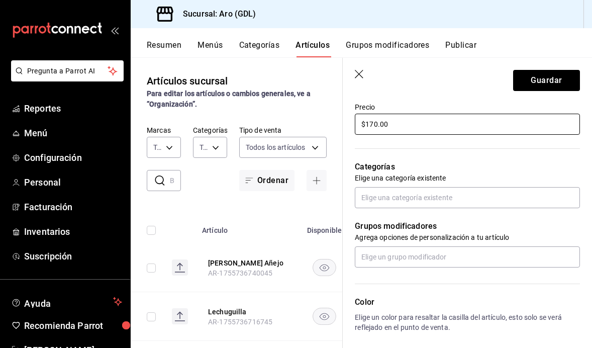
scroll to position [319, 0]
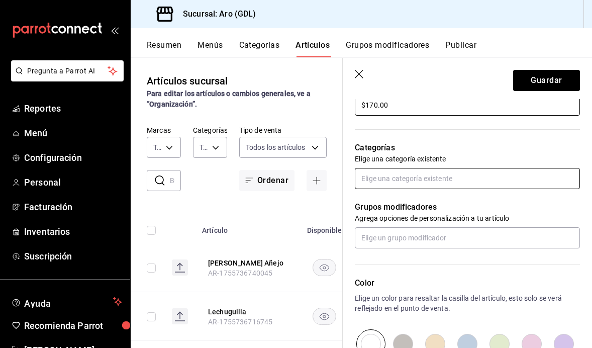
type input "$170.00"
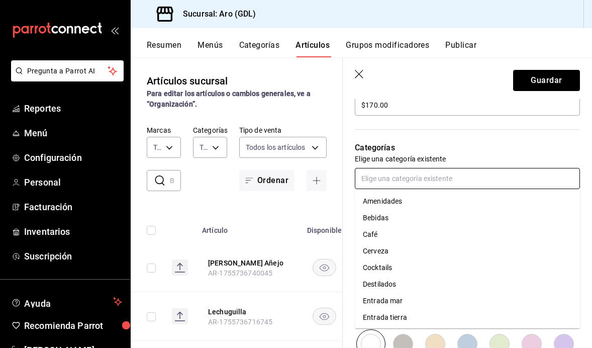
click at [420, 181] on input "text" at bounding box center [467, 178] width 225 height 21
click at [399, 280] on li "Destilados" at bounding box center [467, 284] width 225 height 17
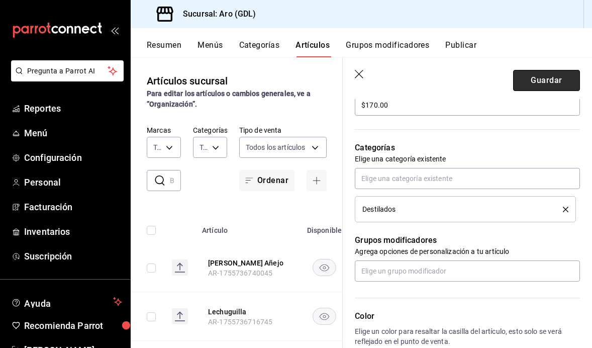
click at [556, 82] on button "Guardar" at bounding box center [546, 80] width 67 height 21
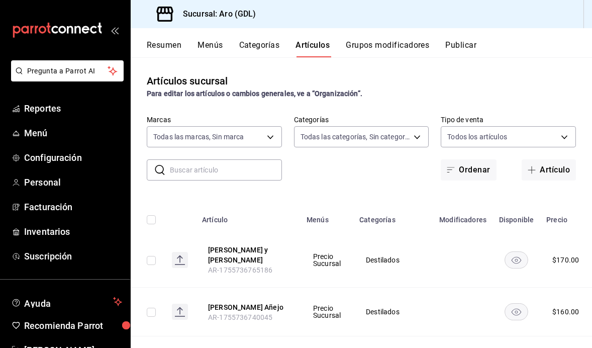
click at [221, 174] on input "text" at bounding box center [226, 170] width 112 height 20
click at [534, 168] on icon "button" at bounding box center [532, 170] width 8 height 8
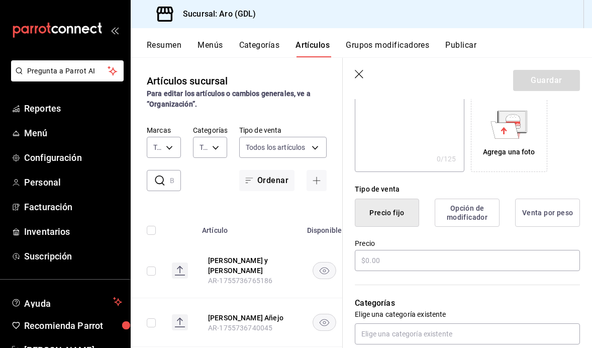
scroll to position [255, 0]
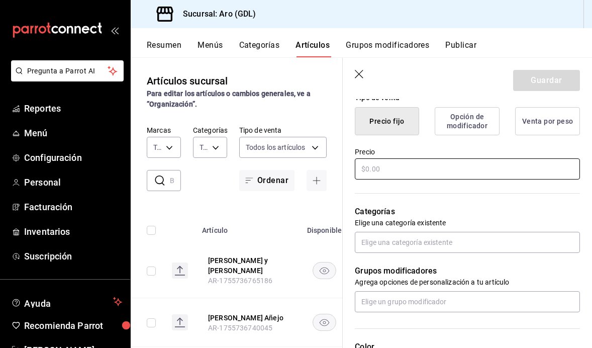
type input "Vodka Satvrnal"
click at [409, 176] on input "text" at bounding box center [467, 168] width 225 height 21
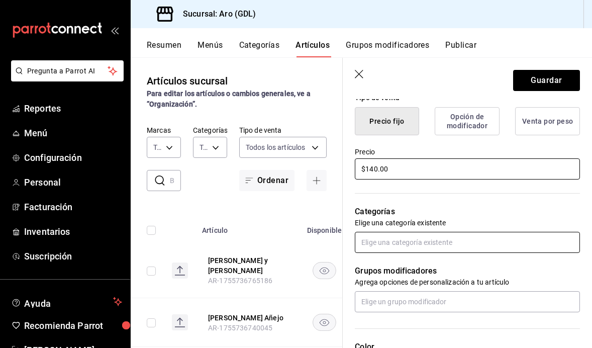
type input "$140.00"
click at [429, 242] on input "text" at bounding box center [467, 242] width 225 height 21
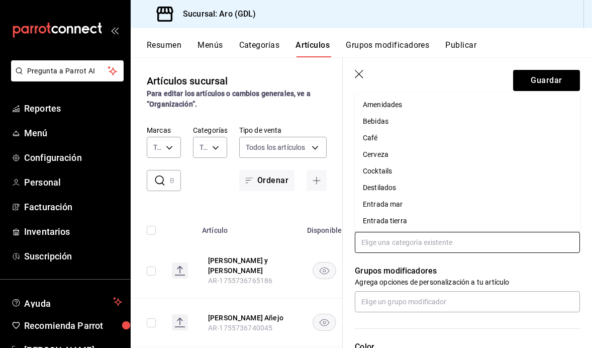
click at [439, 193] on li "Destilados" at bounding box center [467, 187] width 225 height 17
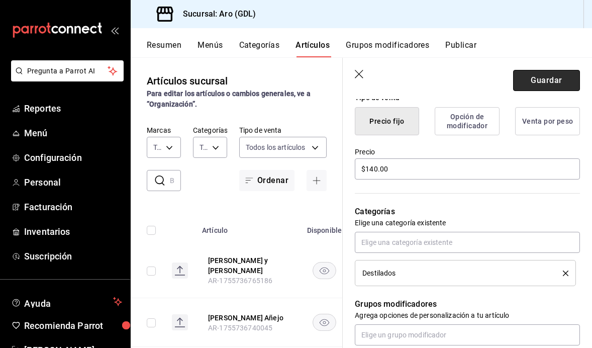
click at [539, 74] on button "Guardar" at bounding box center [546, 80] width 67 height 21
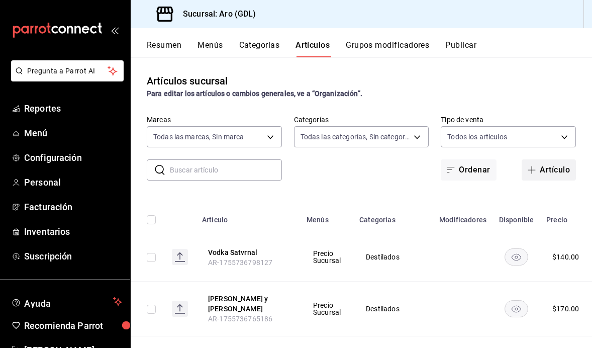
click at [533, 171] on icon "button" at bounding box center [532, 170] width 8 height 8
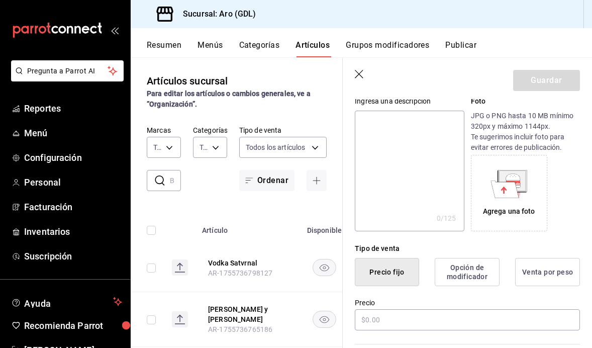
scroll to position [113, 0]
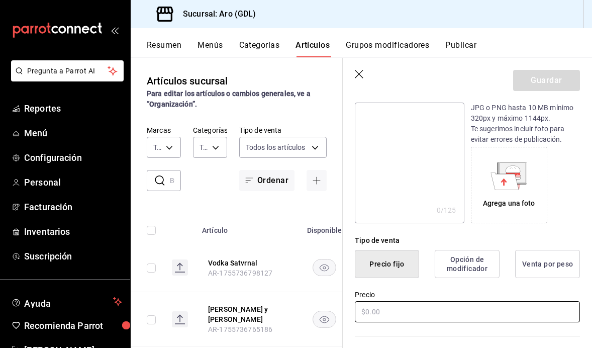
type input "Gin Condesa"
click at [394, 317] on input "text" at bounding box center [467, 311] width 225 height 21
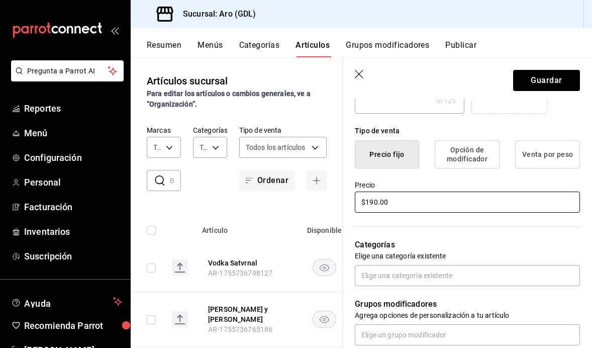
scroll to position [230, 0]
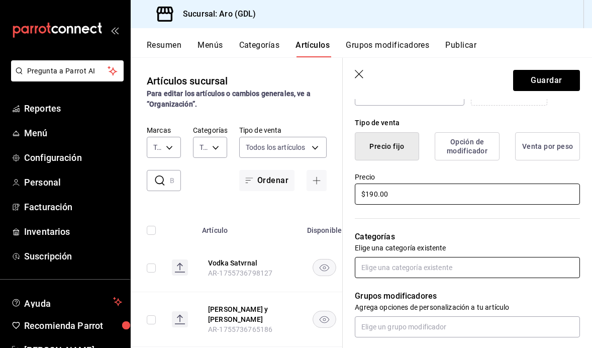
type input "$190.00"
click at [376, 267] on input "text" at bounding box center [467, 267] width 225 height 21
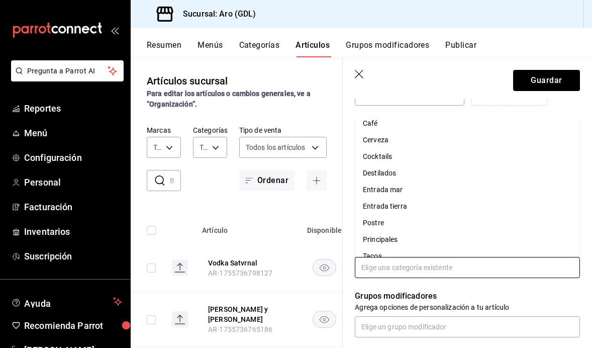
scroll to position [55, 0]
click at [387, 157] on li "Destilados" at bounding box center [467, 158] width 225 height 17
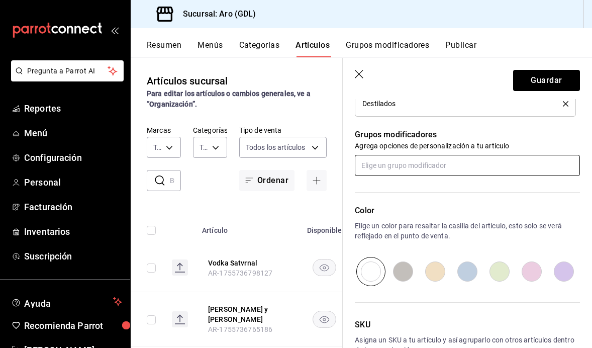
scroll to position [438, 0]
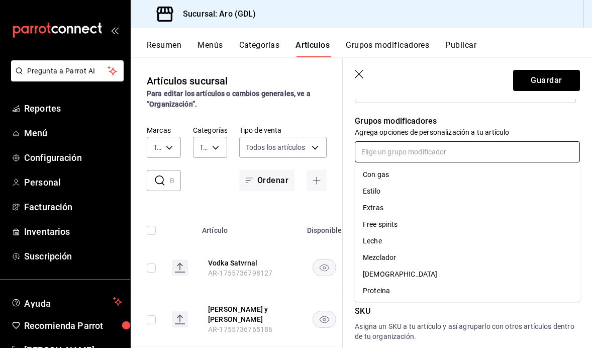
click at [437, 153] on input "text" at bounding box center [467, 151] width 225 height 21
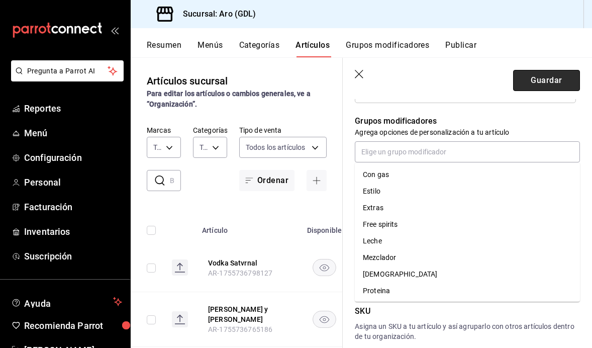
click at [536, 82] on button "Guardar" at bounding box center [546, 80] width 67 height 21
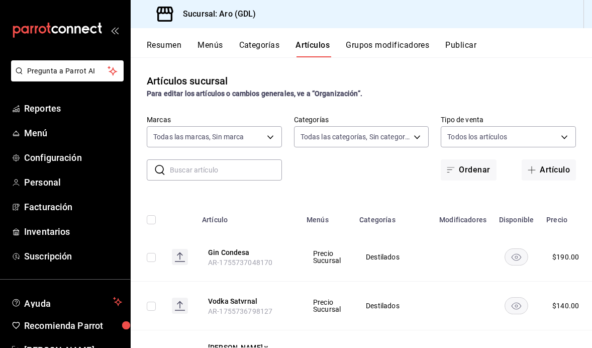
click at [388, 48] on div "[PERSON_NAME] se ha agregado exitosamente." at bounding box center [295, 28] width 269 height 43
click at [383, 44] on button "Grupos modificadores" at bounding box center [387, 48] width 83 height 17
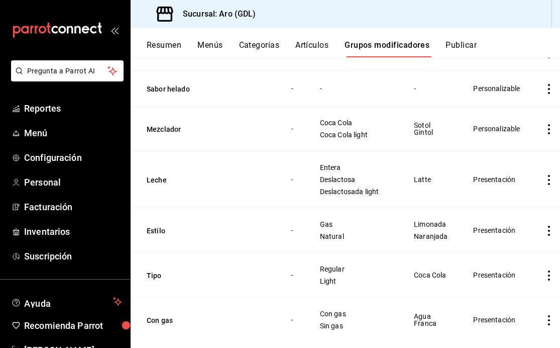
scroll to position [461, 0]
click at [544, 135] on icon "actions" at bounding box center [549, 130] width 10 height 10
click at [507, 159] on span "Editar" at bounding box center [509, 156] width 26 height 11
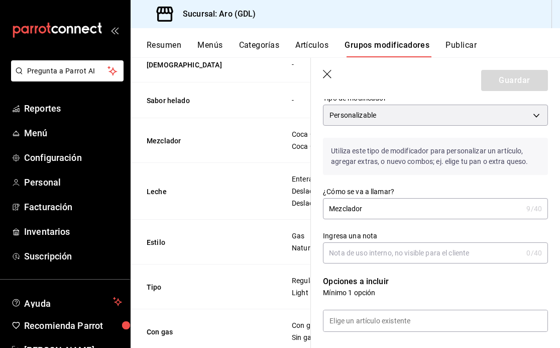
scroll to position [101, 0]
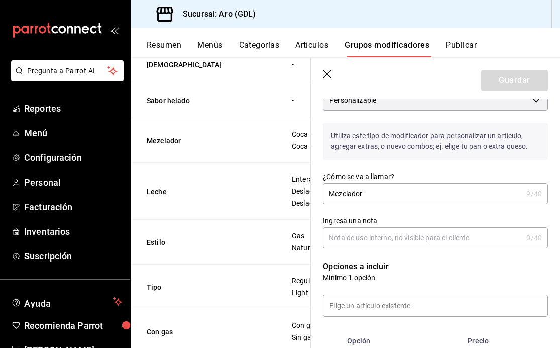
click at [358, 194] on input "Mezclador" at bounding box center [422, 193] width 199 height 20
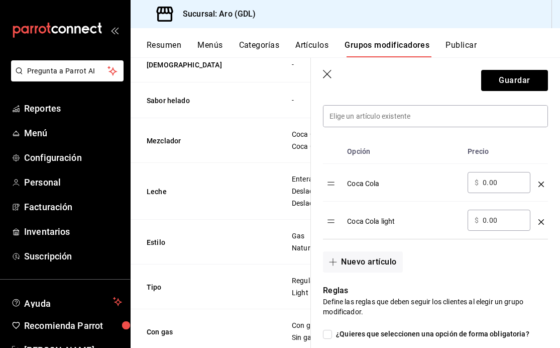
scroll to position [299, 0]
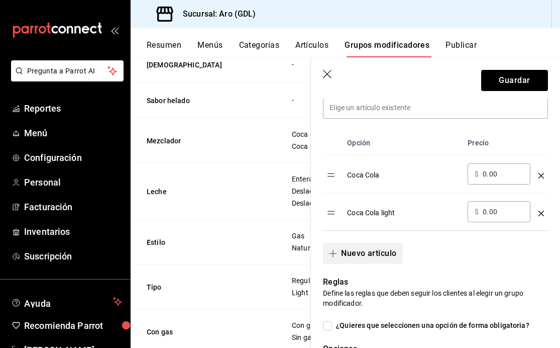
type input "Chaser"
click at [339, 251] on span "button" at bounding box center [335, 253] width 12 height 8
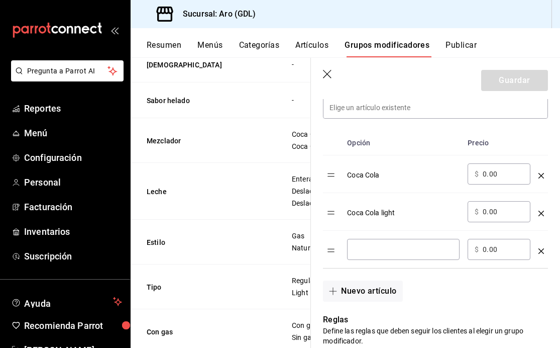
click at [376, 249] on input "optionsTable" at bounding box center [403, 249] width 98 height 10
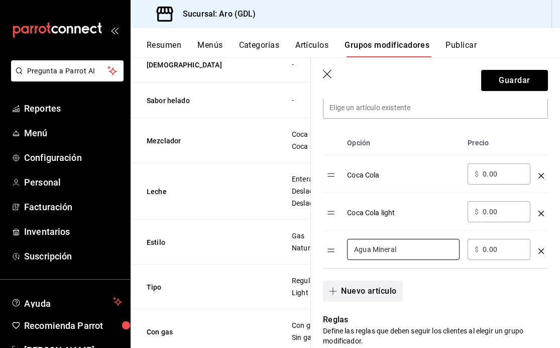
type input "Agua Mineral"
click at [329, 291] on icon "button" at bounding box center [333, 291] width 8 height 8
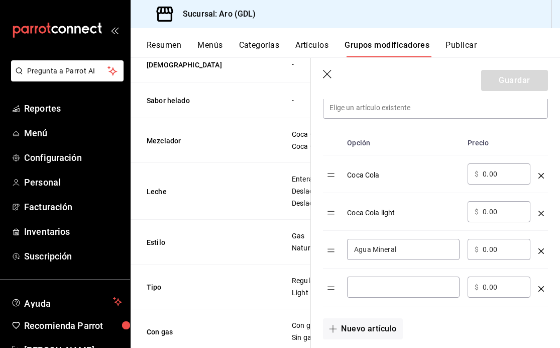
click at [370, 290] on input "optionsTable" at bounding box center [403, 287] width 98 height 10
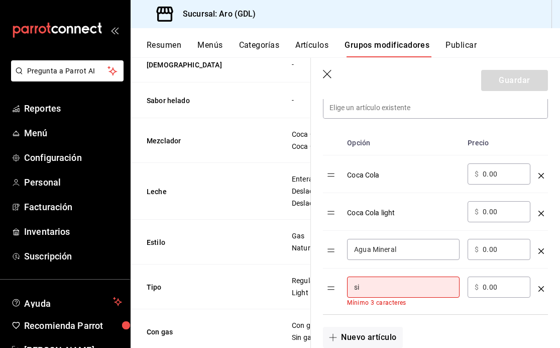
type input "s"
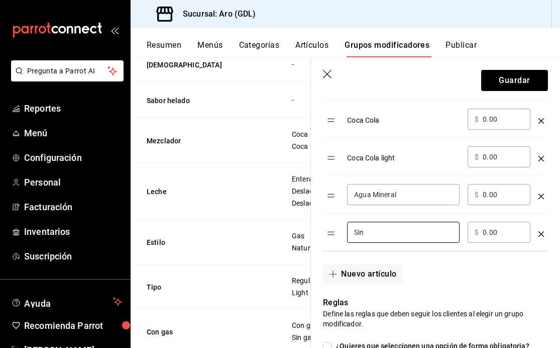
scroll to position [311, 0]
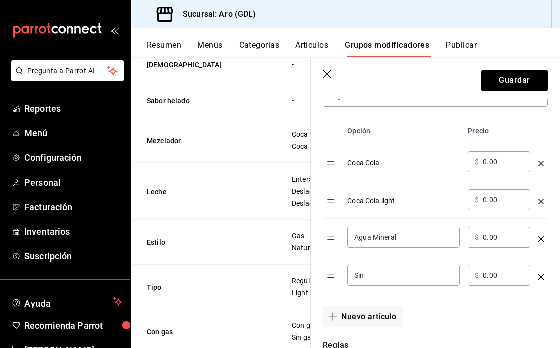
click at [376, 278] on input "Sin" at bounding box center [403, 275] width 98 height 10
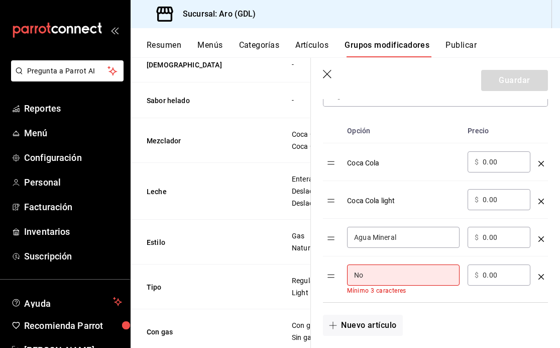
type input "No"
click at [405, 304] on div "Nuevo artículo" at bounding box center [429, 318] width 237 height 33
click at [333, 304] on div "Nuevo artículo" at bounding box center [429, 318] width 237 height 33
click at [541, 277] on icon "optionsTable" at bounding box center [542, 277] width 6 height 6
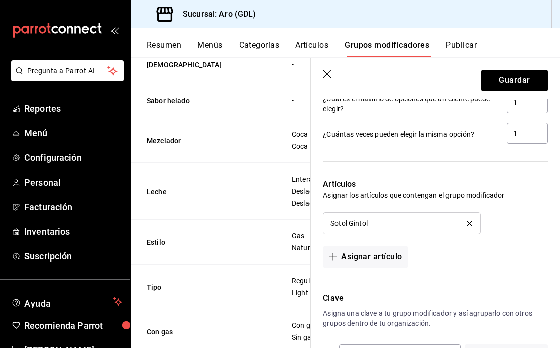
scroll to position [656, 0]
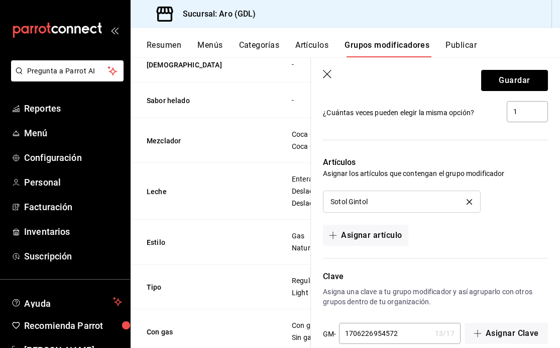
click at [473, 202] on button "delete" at bounding box center [470, 202] width 20 height 6
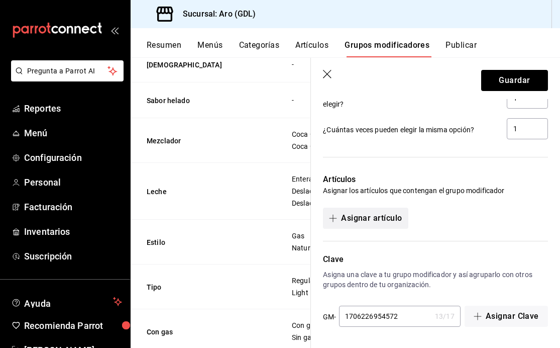
click at [326, 220] on button "Asignar artículo" at bounding box center [365, 218] width 85 height 21
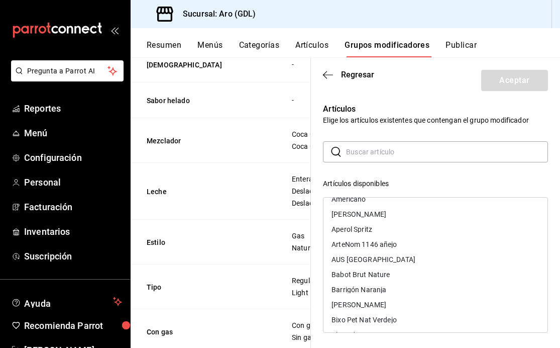
scroll to position [109, 0]
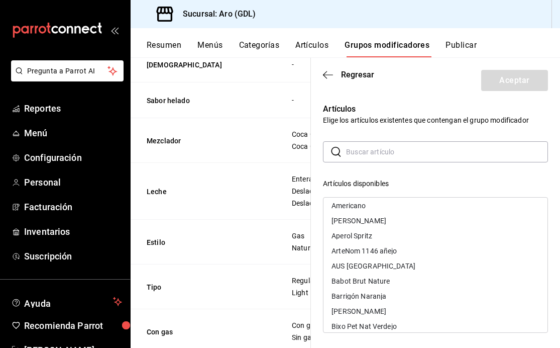
click at [358, 248] on div "ArteNom 1146 añejo" at bounding box center [364, 250] width 65 height 7
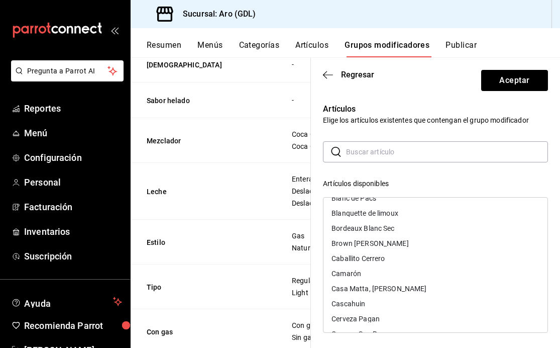
scroll to position [239, 0]
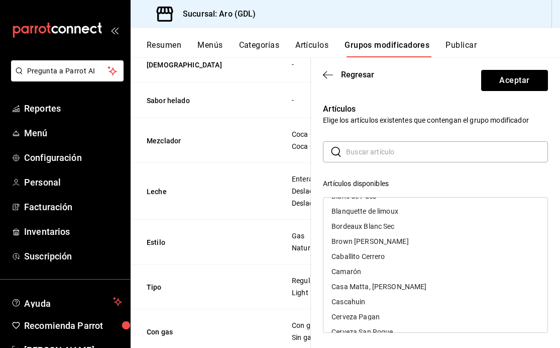
click at [355, 256] on div "Caballito Cerrero" at bounding box center [358, 256] width 53 height 7
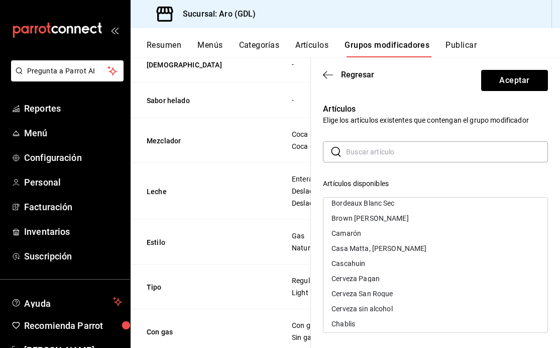
scroll to position [264, 0]
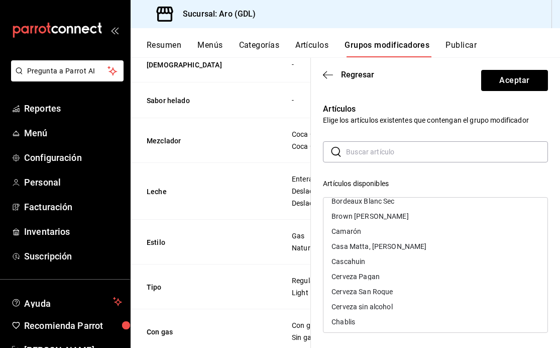
click at [355, 260] on div "Cascahuin" at bounding box center [349, 261] width 34 height 7
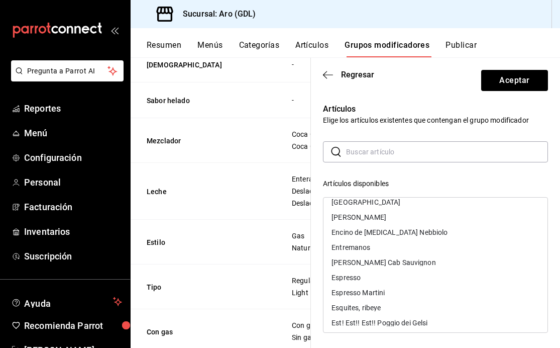
scroll to position [898, 0]
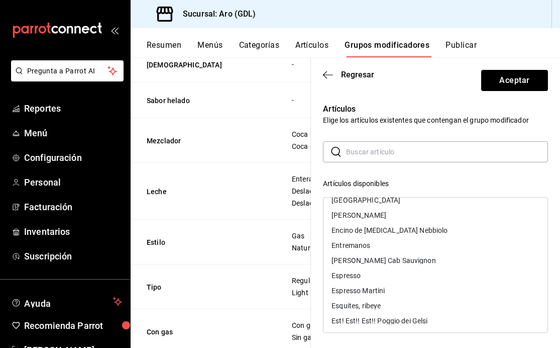
click at [350, 242] on div "Entremanos" at bounding box center [351, 245] width 39 height 7
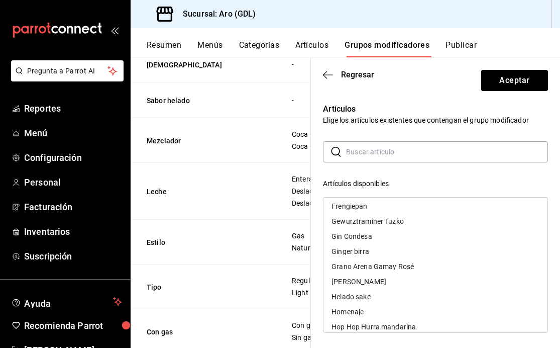
scroll to position [1044, 0]
click at [351, 236] on div "Gin Condesa" at bounding box center [352, 235] width 40 height 7
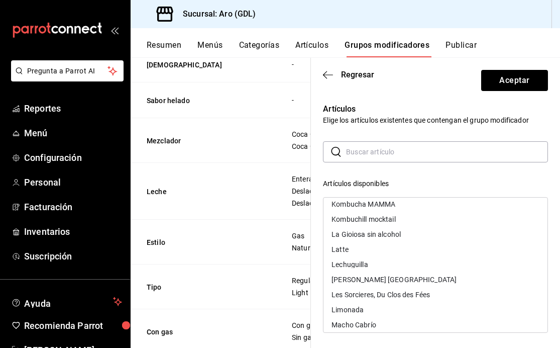
scroll to position [1227, 0]
click at [346, 261] on div "Lechuguilla" at bounding box center [350, 263] width 36 height 7
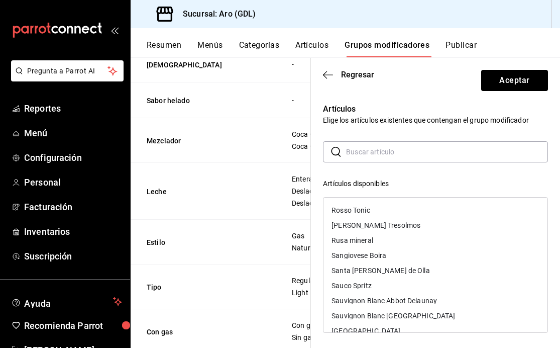
scroll to position [2006, 0]
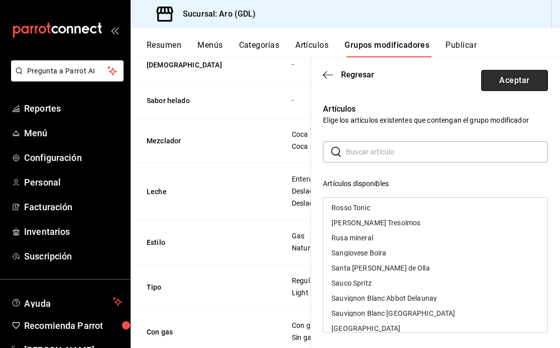
click at [521, 75] on button "Aceptar" at bounding box center [514, 80] width 67 height 21
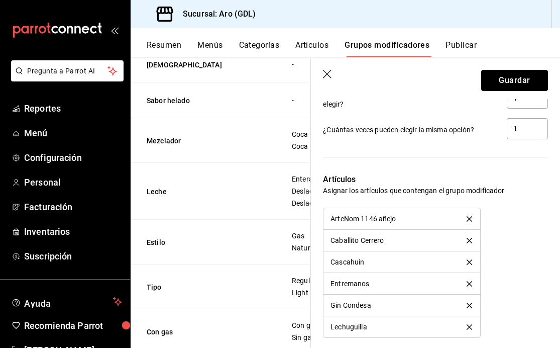
click at [521, 75] on button "Guardar" at bounding box center [514, 80] width 67 height 21
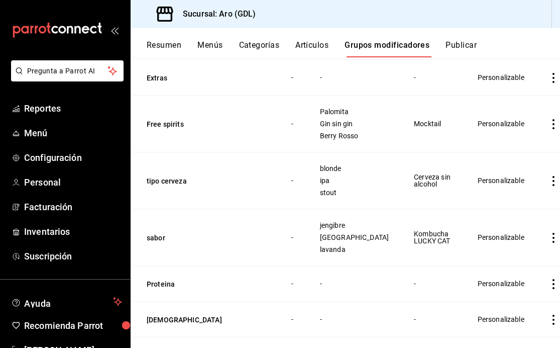
scroll to position [197, 0]
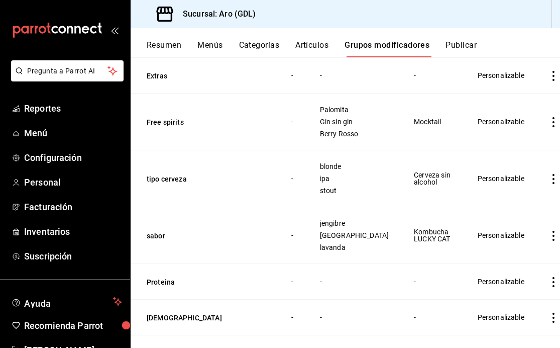
click at [223, 41] on button "Menús" at bounding box center [209, 48] width 25 height 17
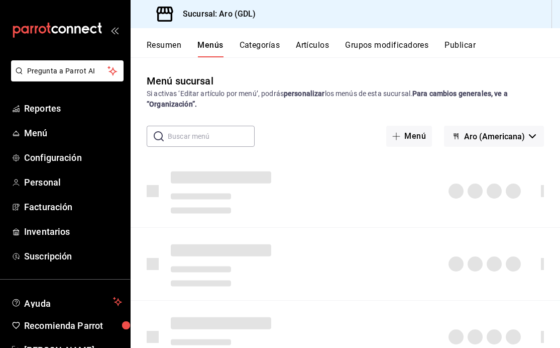
click at [306, 43] on button "Artículos" at bounding box center [312, 48] width 33 height 17
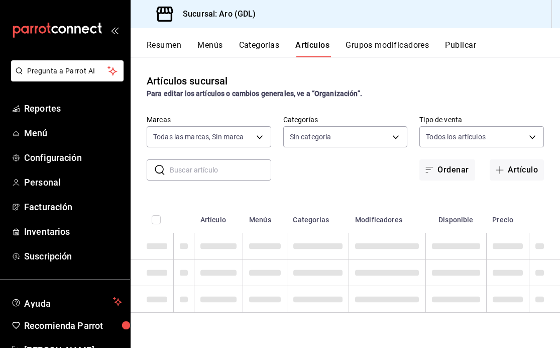
type input "927957ce-8b06-47eb-93d9-eae500ad48b7"
type input "33c182d8-6a94-45ac-875a-30fc62f6e9c6,e87260f5-8302-4fcb-bc41-4500dca201a2,1c73e…"
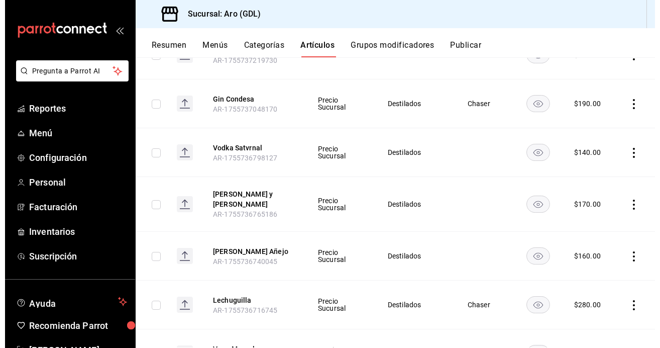
scroll to position [136, 0]
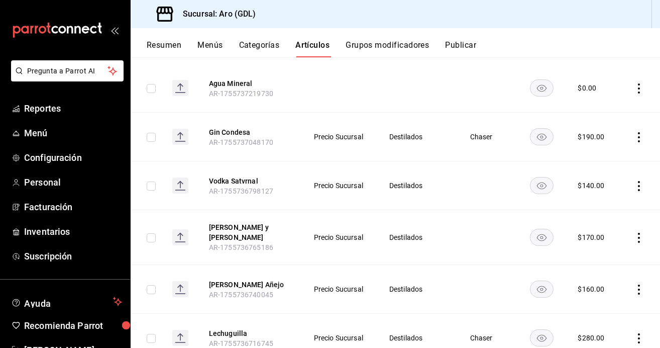
click at [560, 184] on icon "actions" at bounding box center [639, 186] width 10 height 10
click at [560, 210] on span "Editar" at bounding box center [609, 208] width 26 height 11
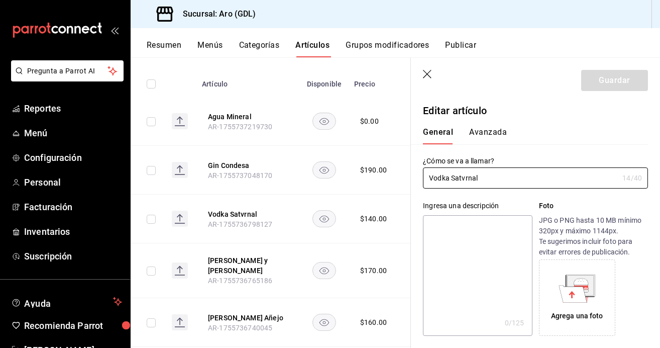
type input "$140.00"
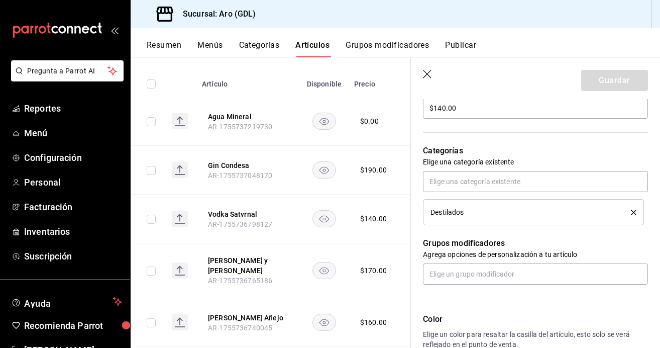
scroll to position [319, 0]
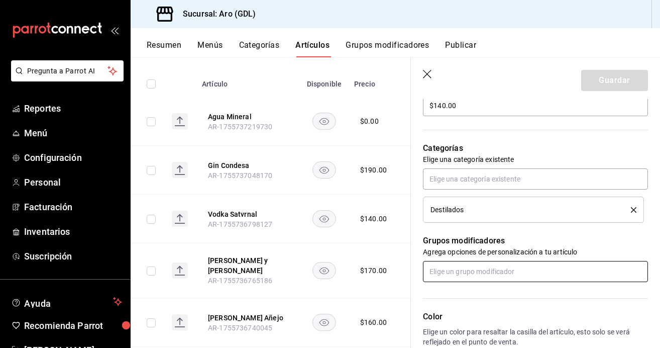
click at [499, 270] on input "text" at bounding box center [535, 271] width 225 height 21
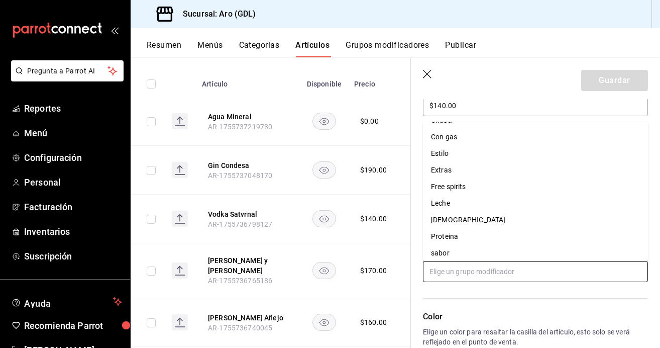
scroll to position [0, 0]
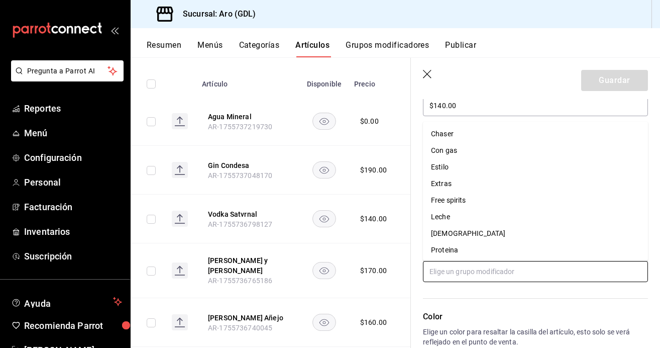
click at [452, 138] on div "Chaser" at bounding box center [442, 134] width 23 height 11
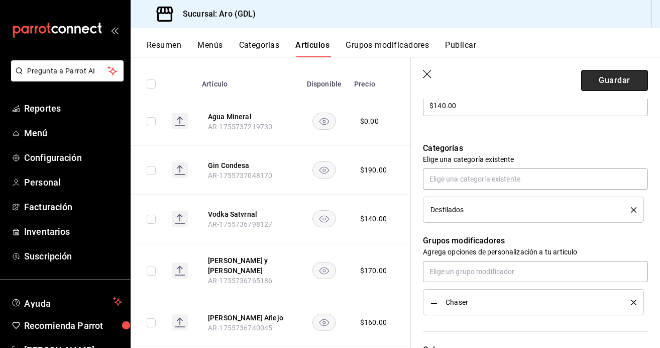
click at [560, 78] on button "Guardar" at bounding box center [614, 80] width 67 height 21
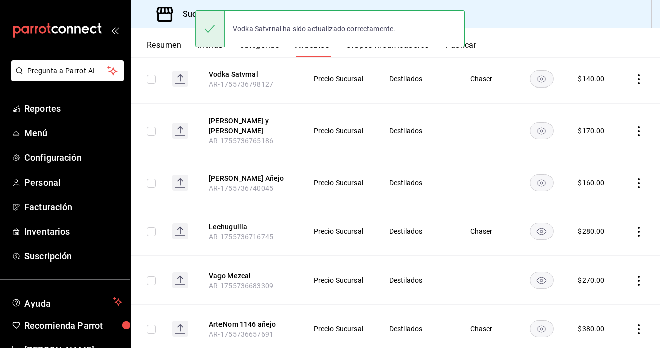
scroll to position [237, 0]
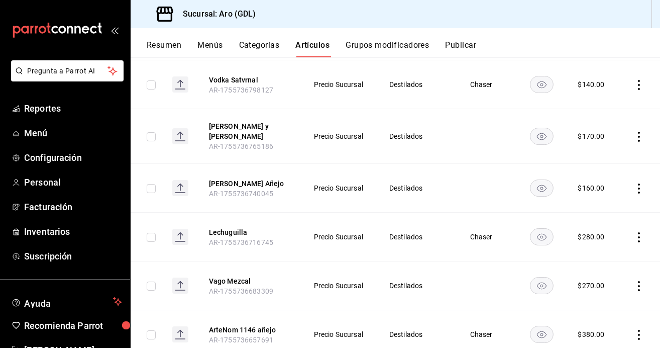
click at [560, 132] on icon "actions" at bounding box center [639, 137] width 10 height 10
click at [560, 156] on div at bounding box center [587, 157] width 18 height 12
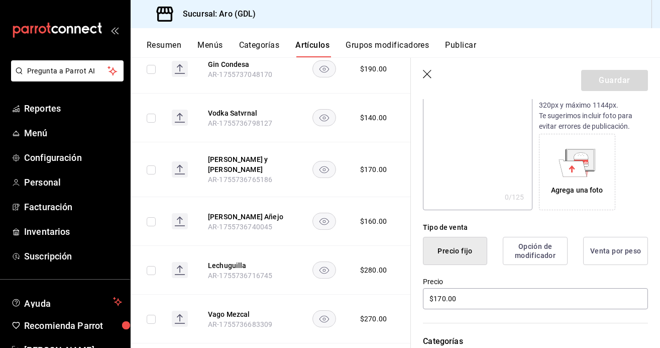
scroll to position [271, 0]
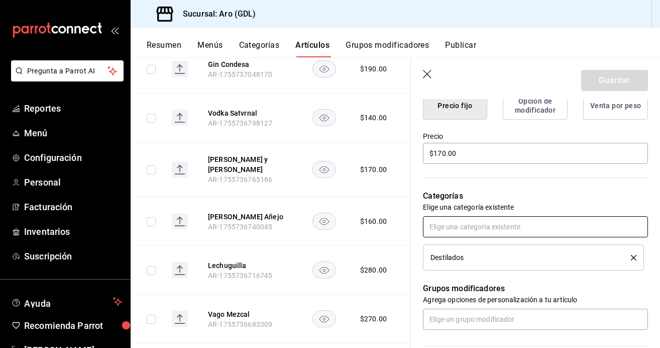
click at [466, 230] on input "text" at bounding box center [535, 226] width 225 height 21
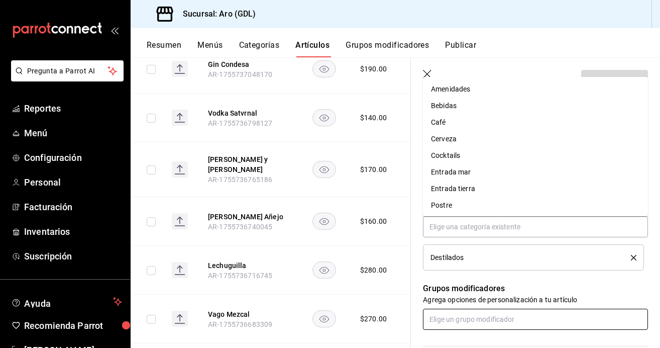
click at [457, 325] on input "text" at bounding box center [535, 319] width 225 height 21
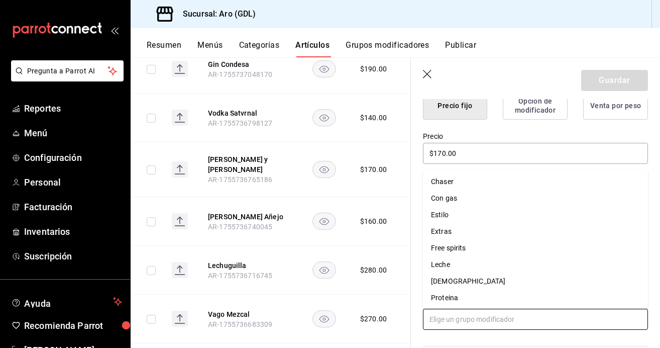
click at [464, 189] on li "Chaser" at bounding box center [535, 181] width 225 height 17
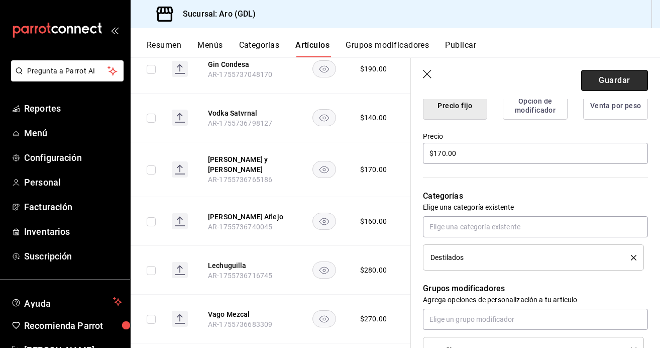
click at [560, 82] on button "Guardar" at bounding box center [614, 80] width 67 height 21
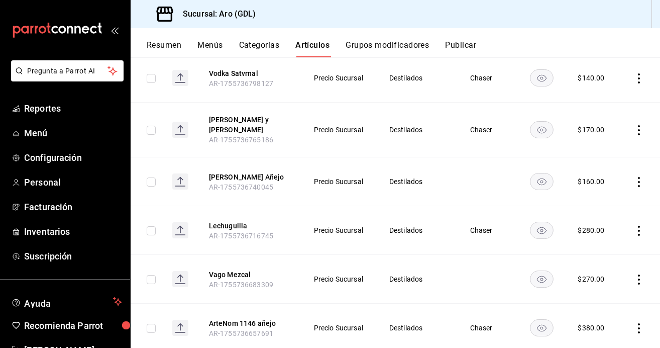
scroll to position [243, 0]
click at [560, 177] on icon "actions" at bounding box center [639, 182] width 10 height 10
click at [560, 199] on span "Editar" at bounding box center [609, 199] width 26 height 11
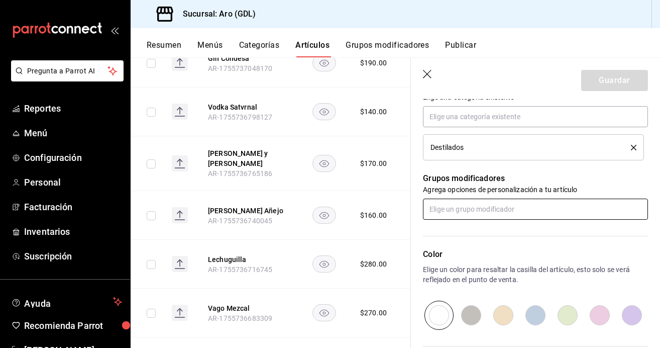
scroll to position [371, 0]
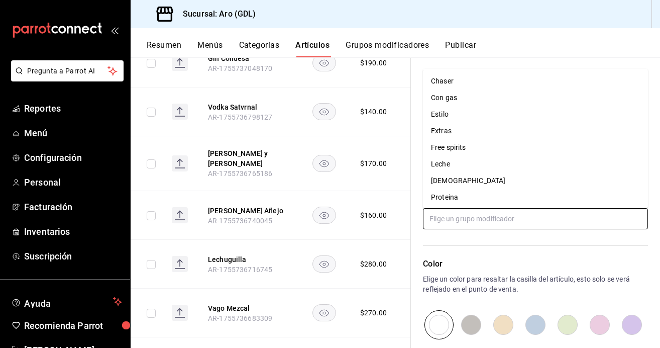
click at [512, 219] on input "text" at bounding box center [535, 218] width 225 height 21
click at [498, 80] on li "Chaser" at bounding box center [535, 81] width 225 height 17
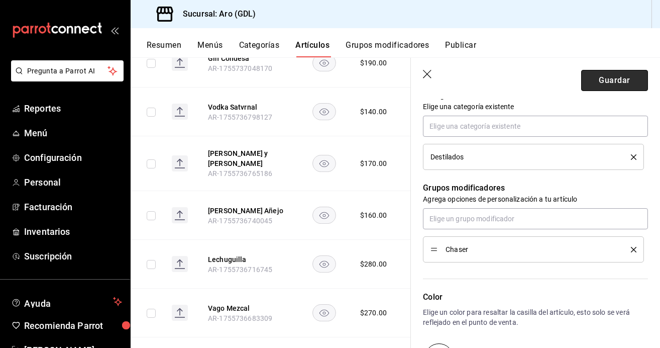
click at [560, 80] on button "Guardar" at bounding box center [614, 80] width 67 height 21
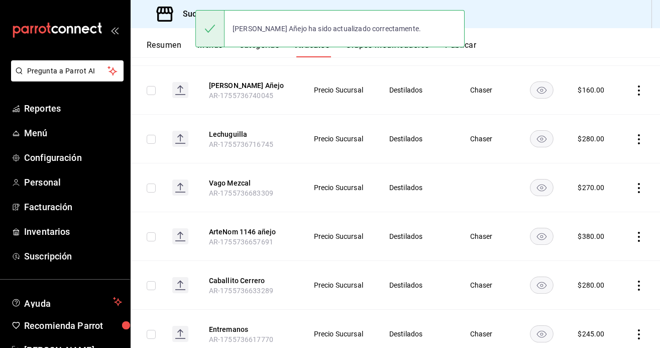
scroll to position [350, 0]
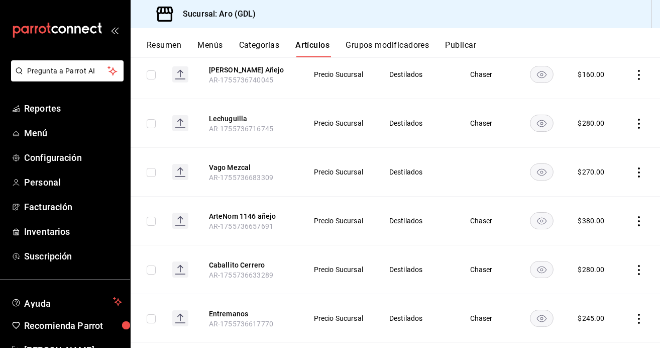
click at [560, 167] on icon "actions" at bounding box center [639, 172] width 2 height 10
click at [560, 189] on span "Editar" at bounding box center [609, 189] width 26 height 11
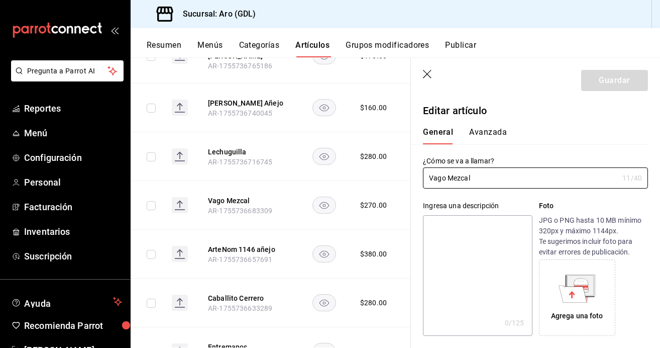
type input "$270.00"
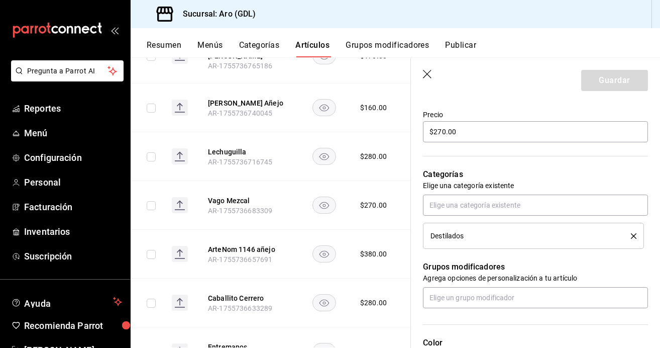
scroll to position [314, 0]
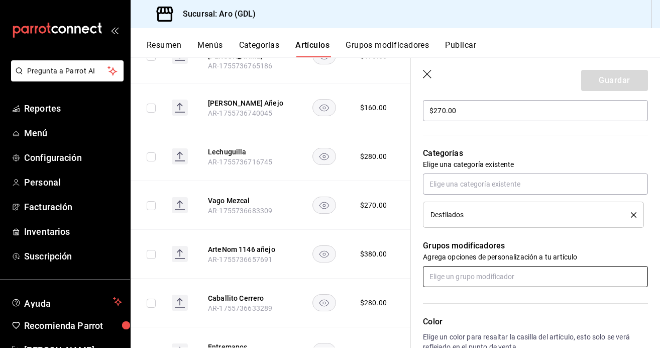
click at [504, 277] on input "text" at bounding box center [535, 276] width 225 height 21
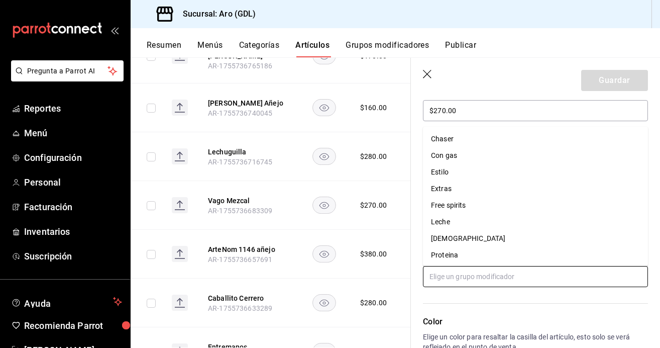
click at [464, 135] on li "Chaser" at bounding box center [535, 139] width 225 height 17
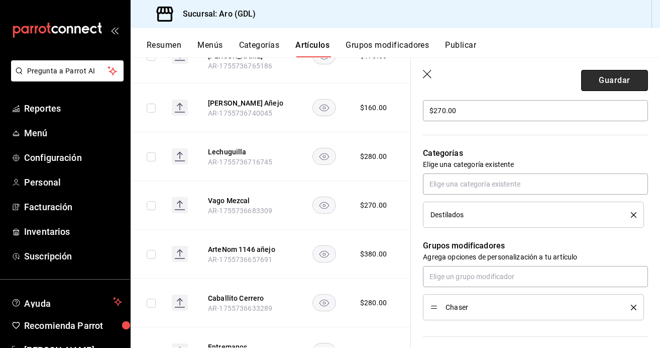
click at [560, 83] on button "Guardar" at bounding box center [614, 80] width 67 height 21
